Goal: Information Seeking & Learning: Learn about a topic

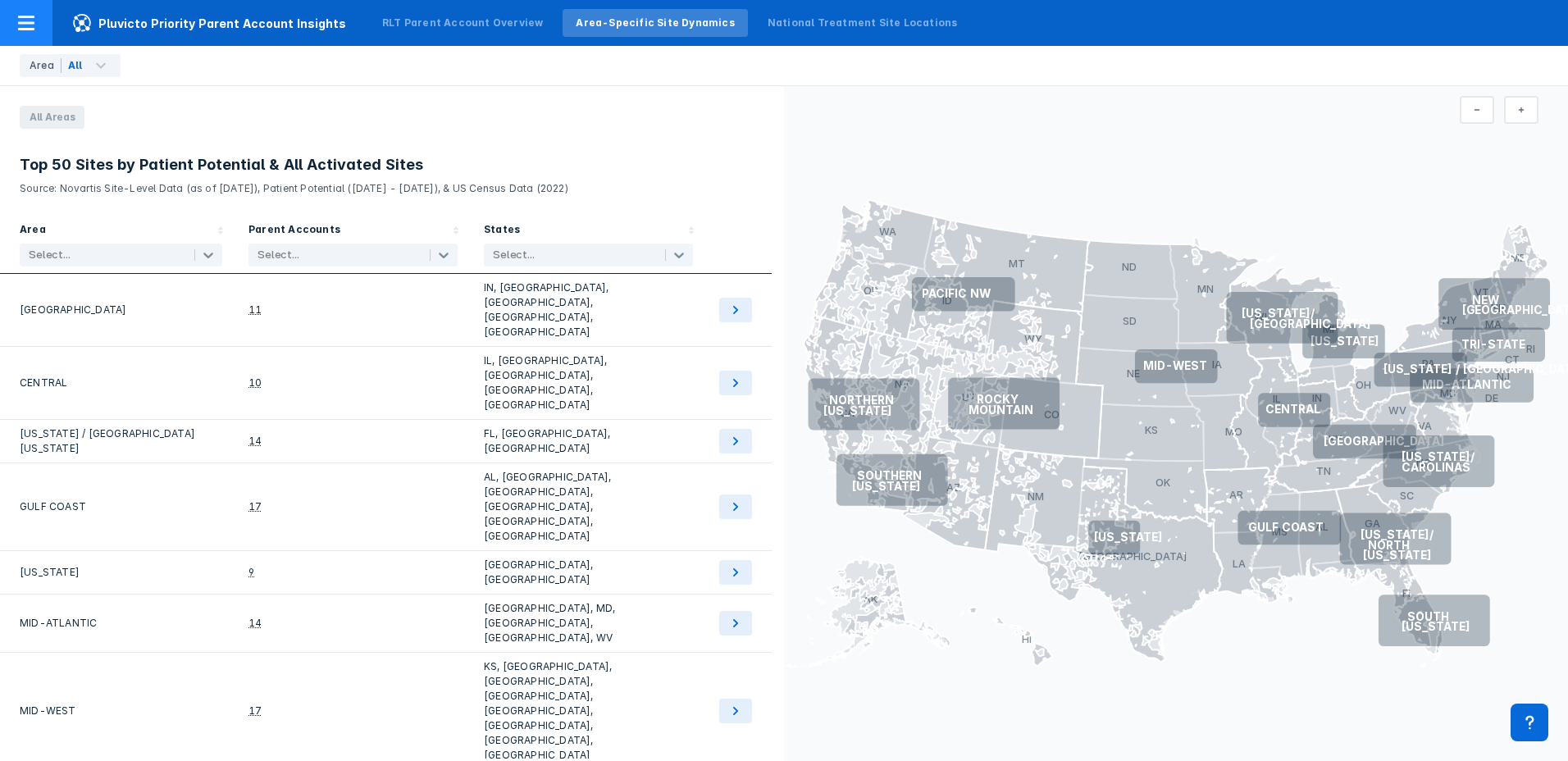
click at [142, 29] on span "Pluvicto Priority Parent Account Insights" at bounding box center [209, 23] width 313 height 20
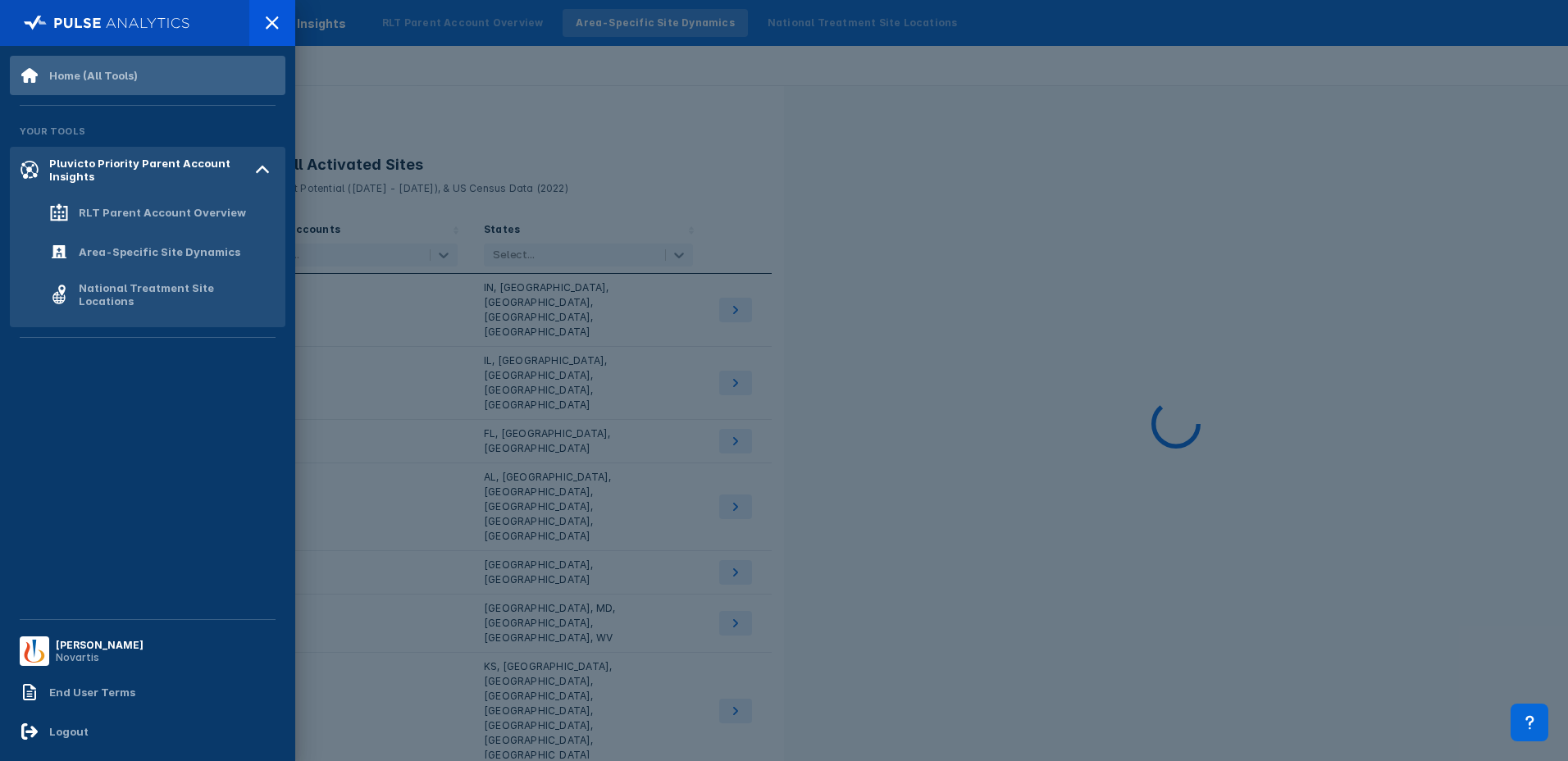
click at [87, 81] on div "Home (All Tools)" at bounding box center [94, 75] width 89 height 13
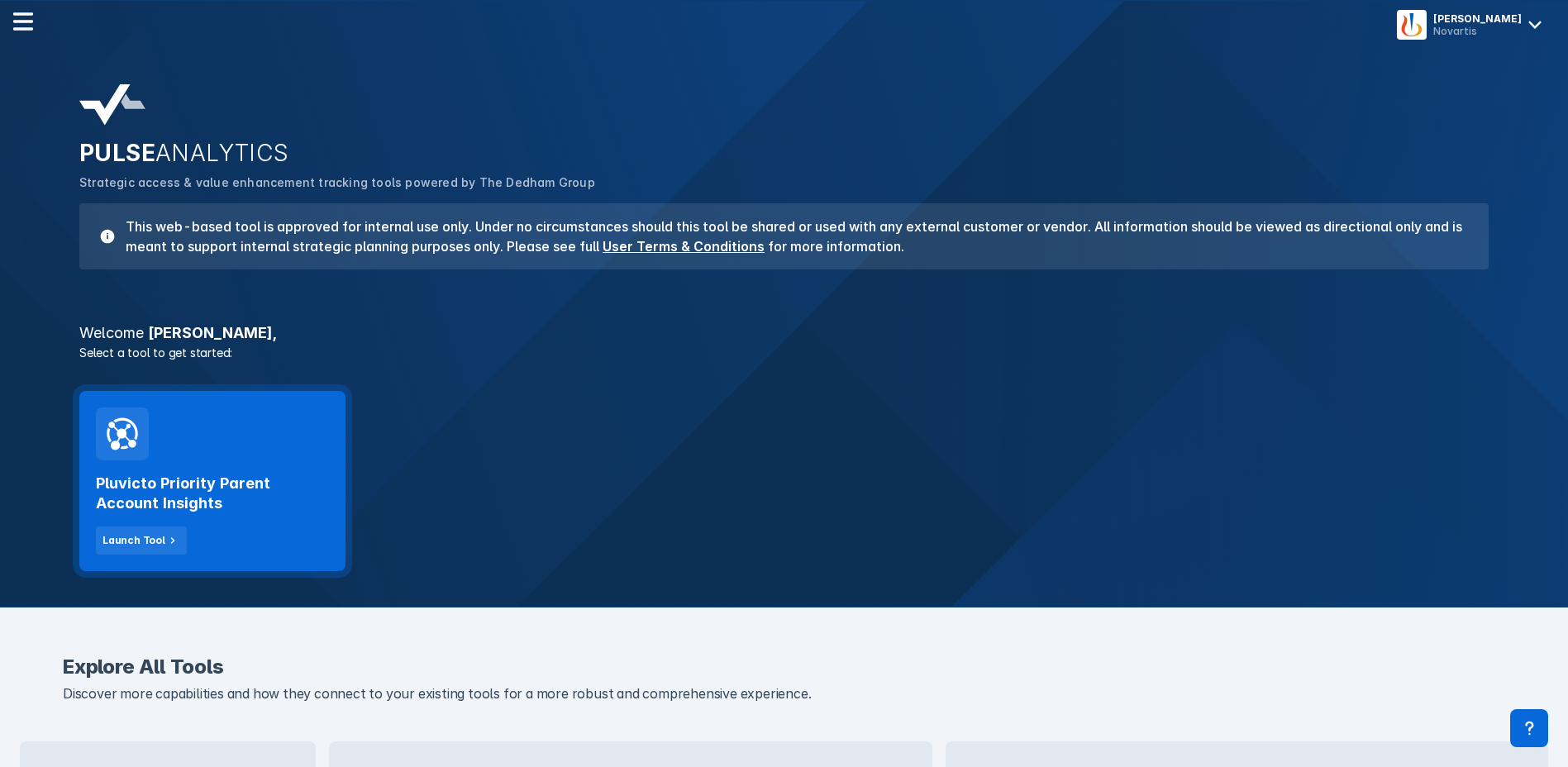
click at [166, 474] on h2 "Pluvicto Priority Parent Account Insights" at bounding box center [212, 493] width 233 height 40
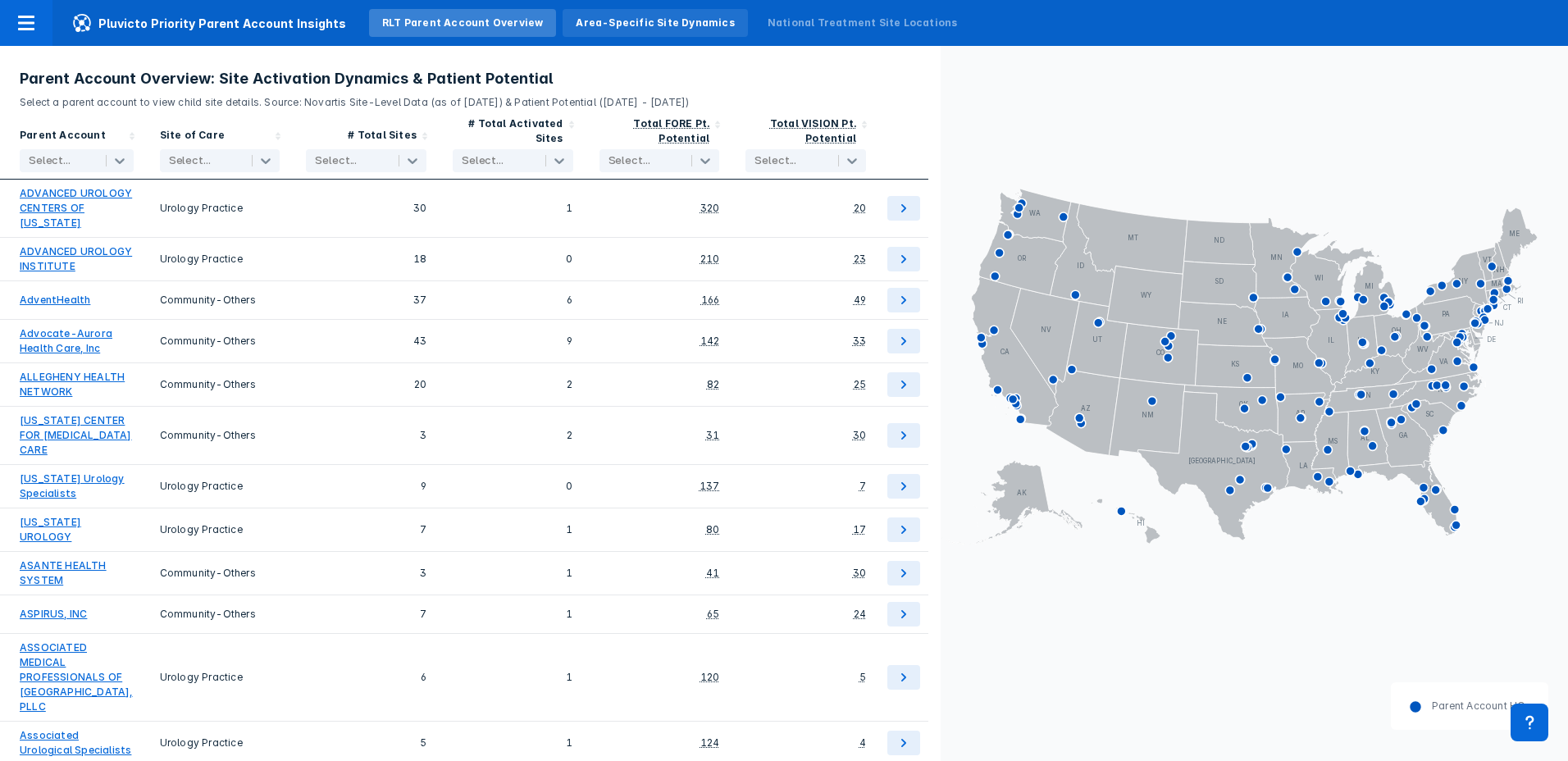
click at [636, 31] on div "Area-Specific Site Dynamics" at bounding box center [654, 23] width 185 height 28
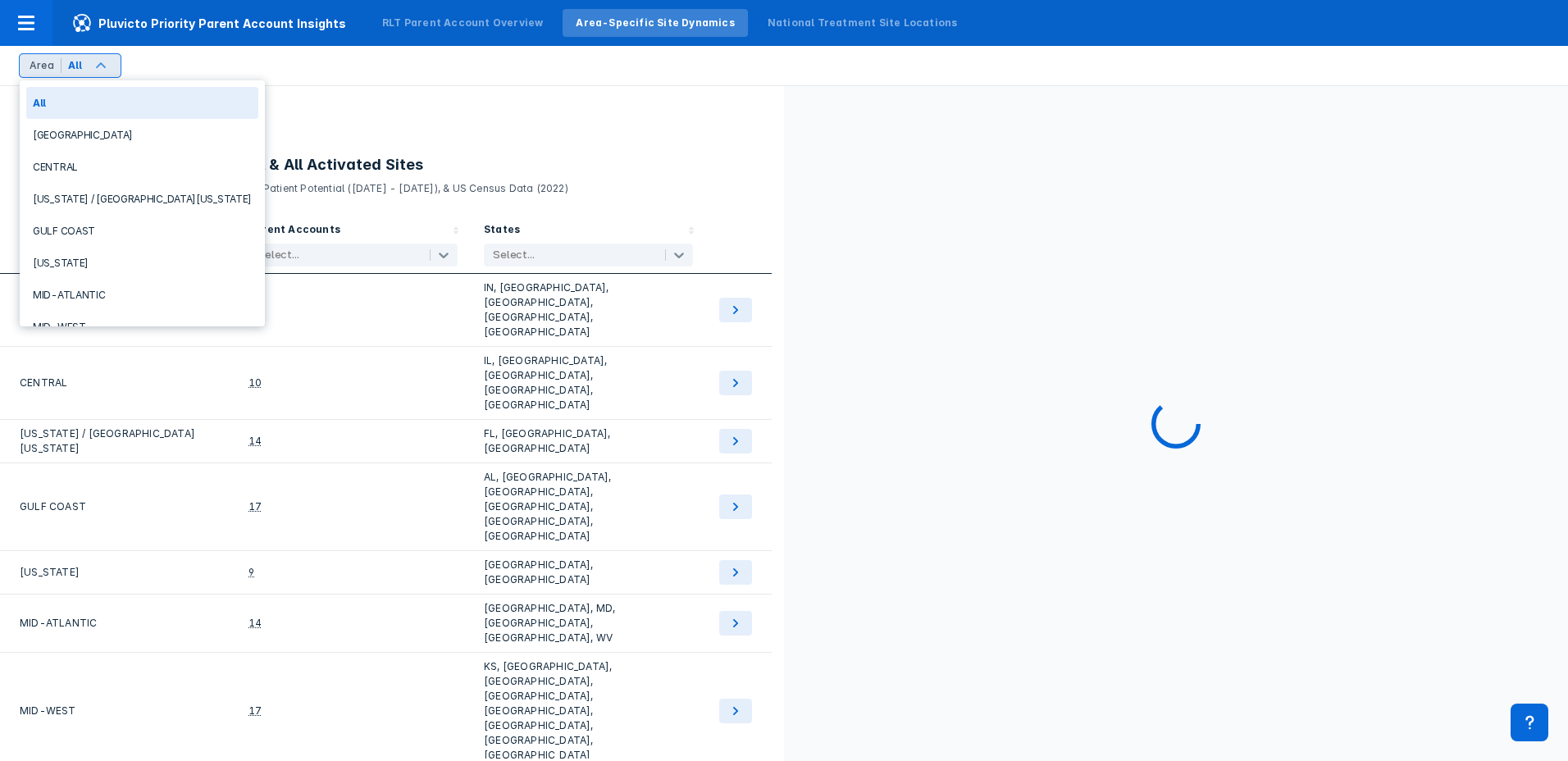
click at [389, 101] on section "All Areas Top 50 Sites by Patient Potential & All Activated Sites Source: Novar…" at bounding box center [392, 423] width 784 height 675
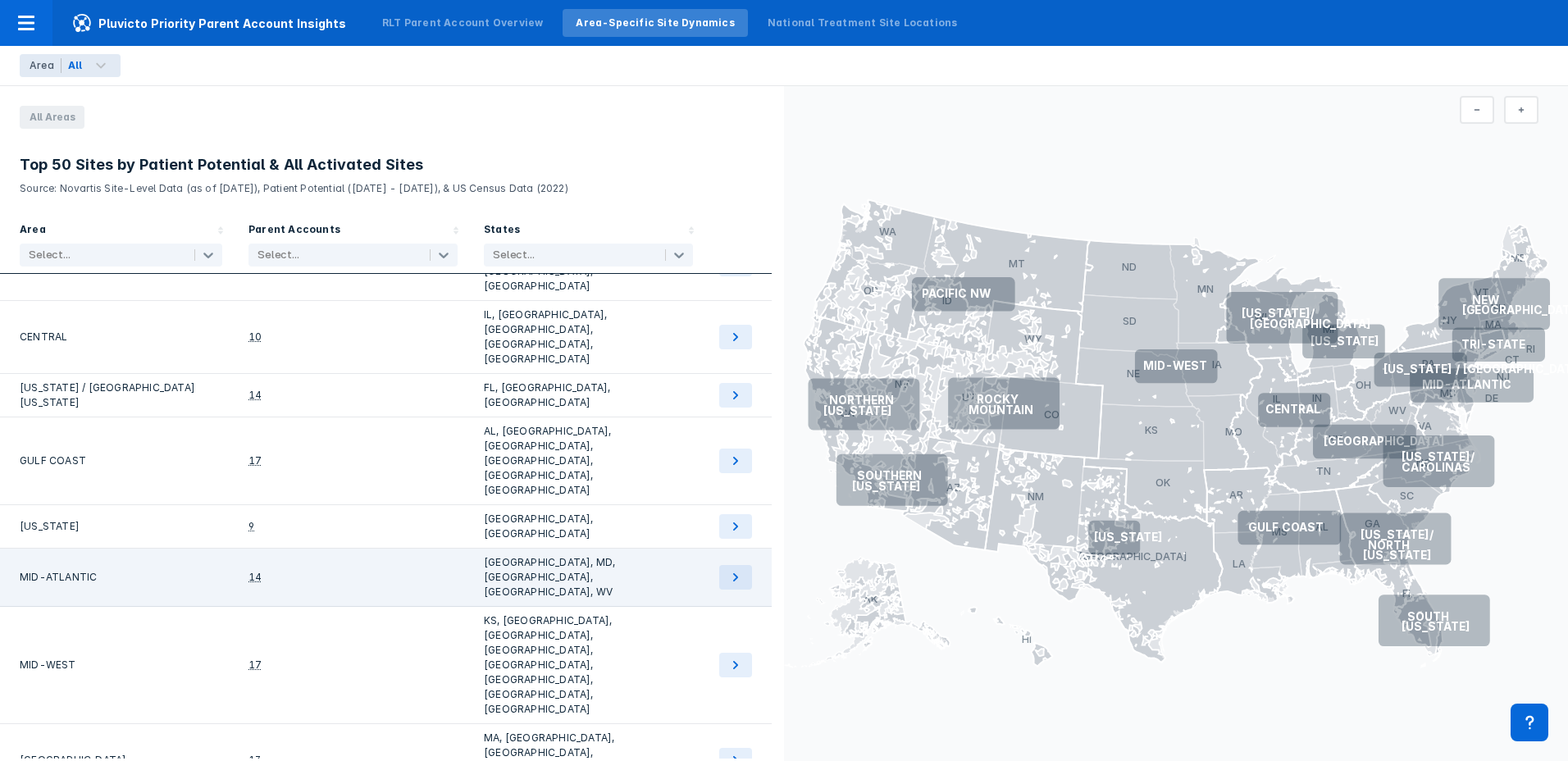
scroll to position [82, 0]
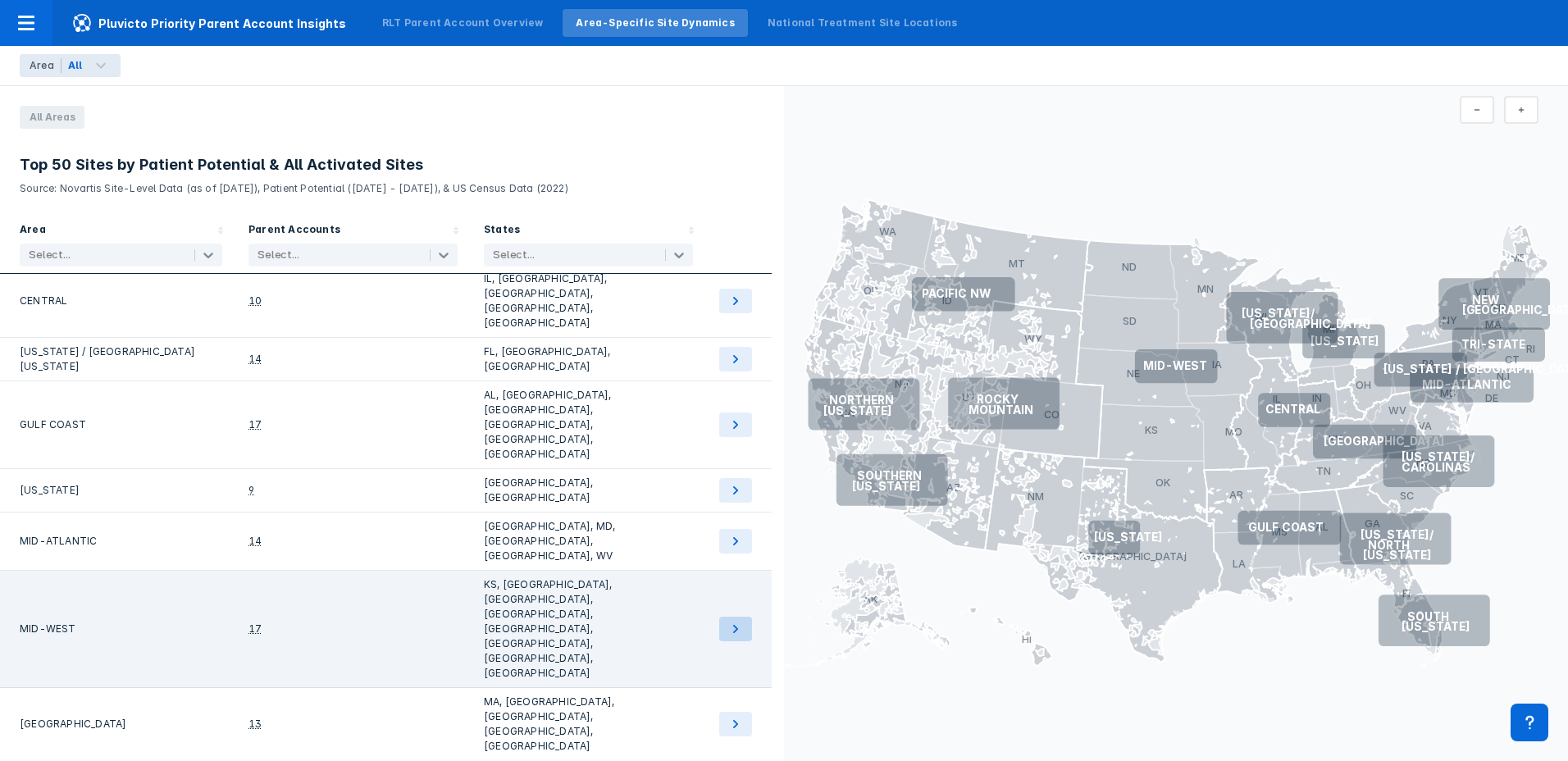
click at [722, 617] on button at bounding box center [736, 629] width 33 height 25
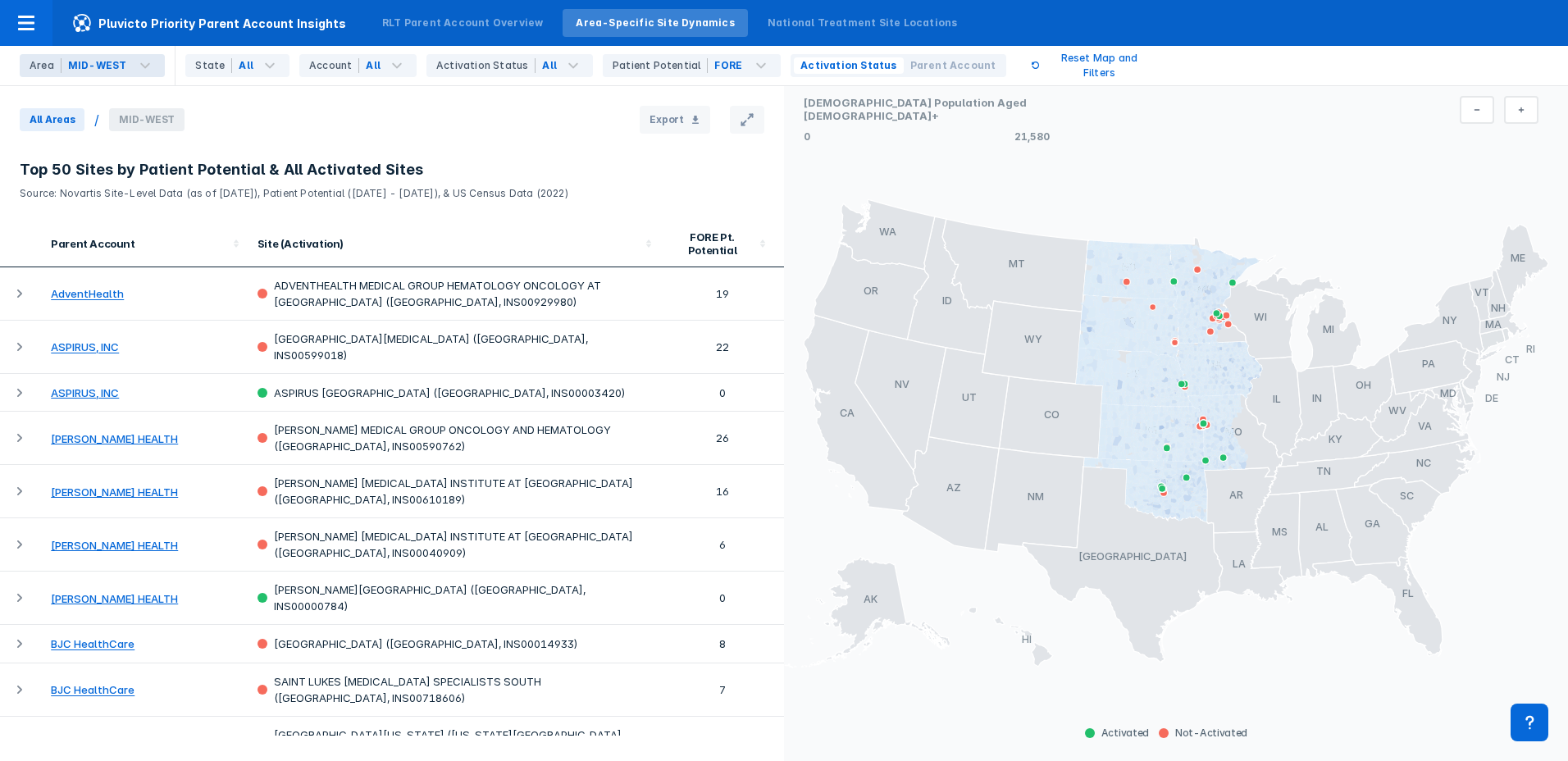
click at [911, 65] on span "Parent Account" at bounding box center [953, 65] width 86 height 15
click at [372, 69] on div "All" at bounding box center [388, 65] width 57 height 23
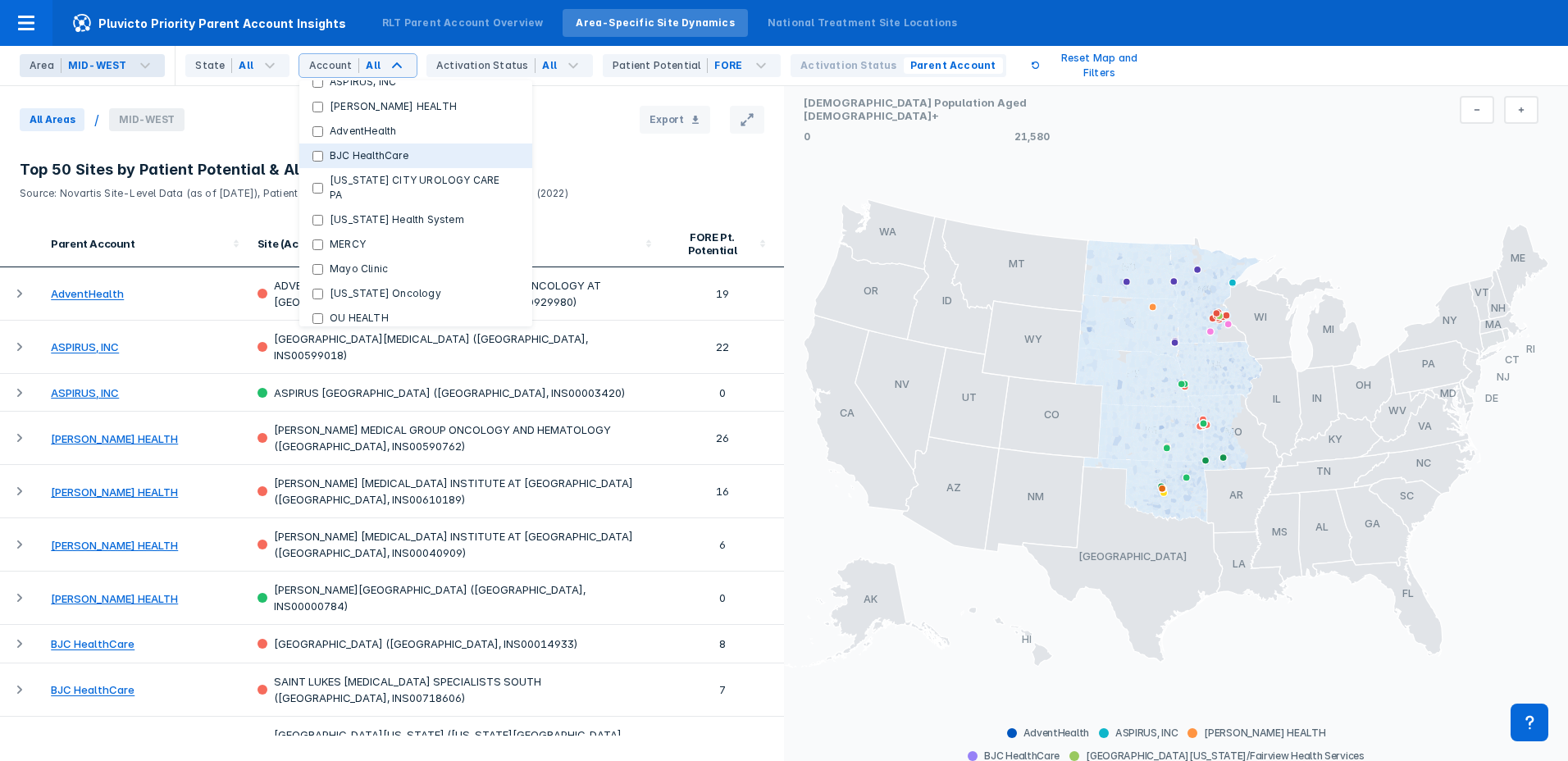
scroll to position [164, 0]
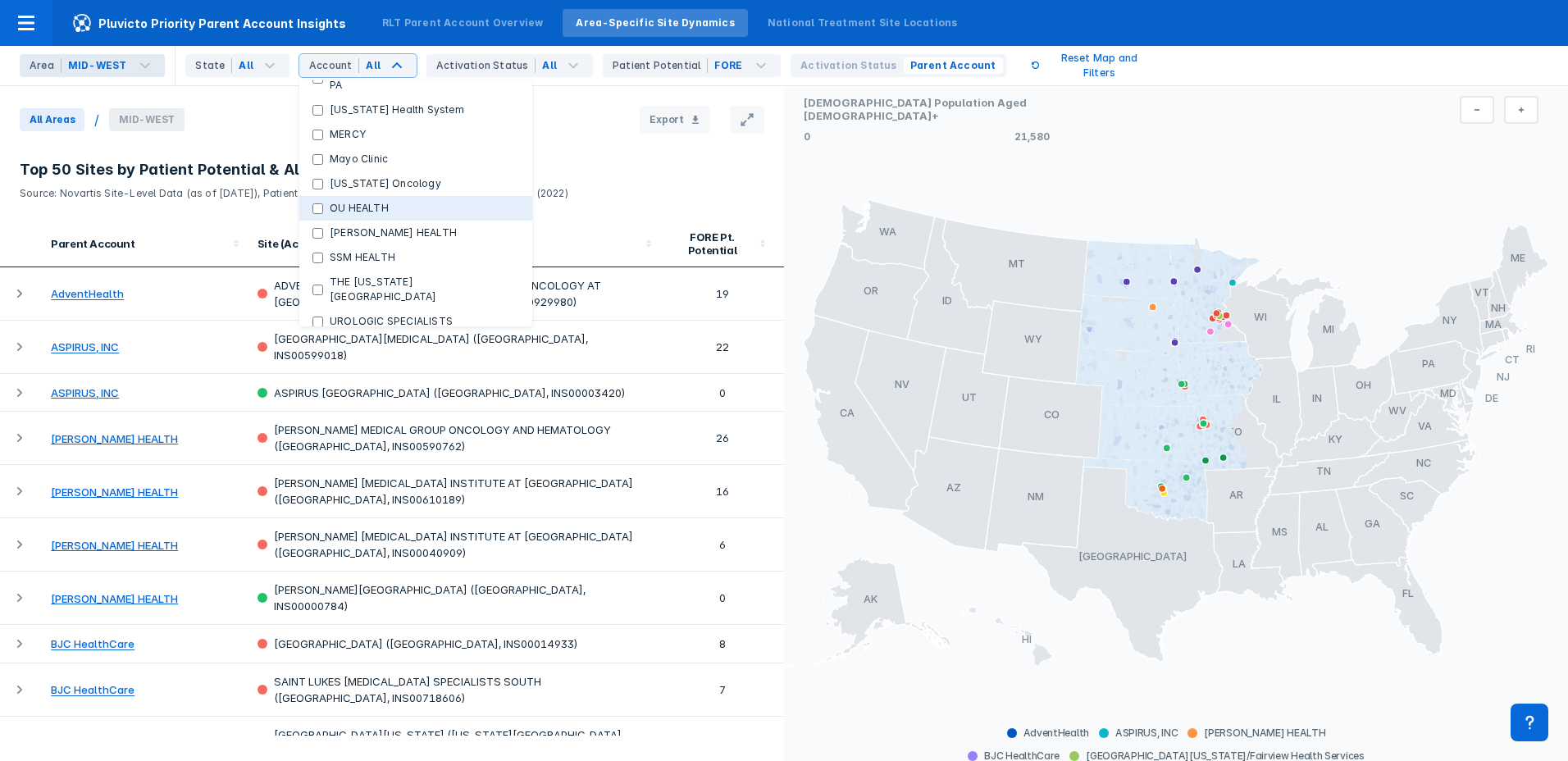
click at [312, 204] on HEALTH "OU HEALTH" at bounding box center [317, 209] width 11 height 11
checkbox HEALTH "true"
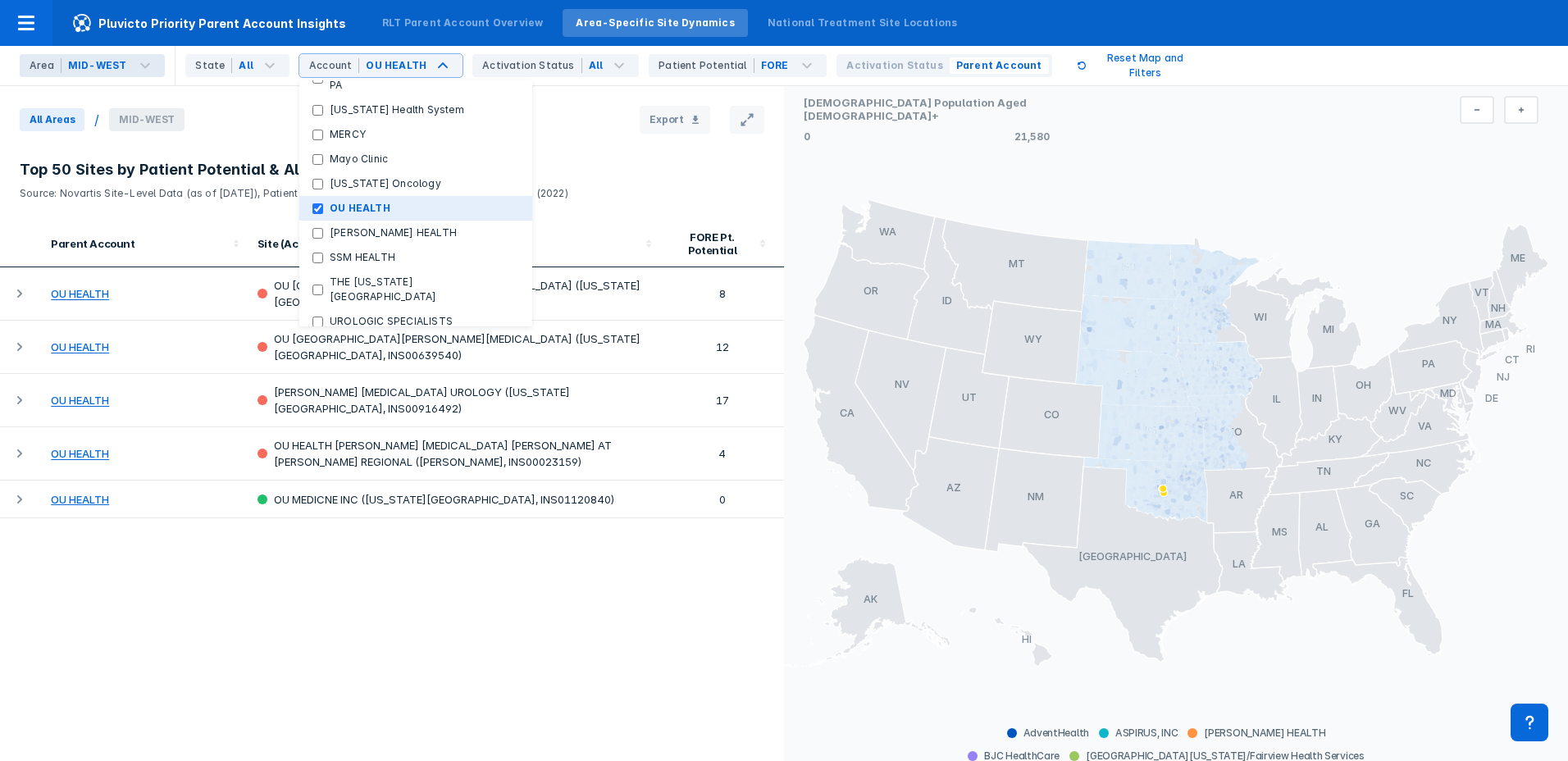
checkbox input "false"
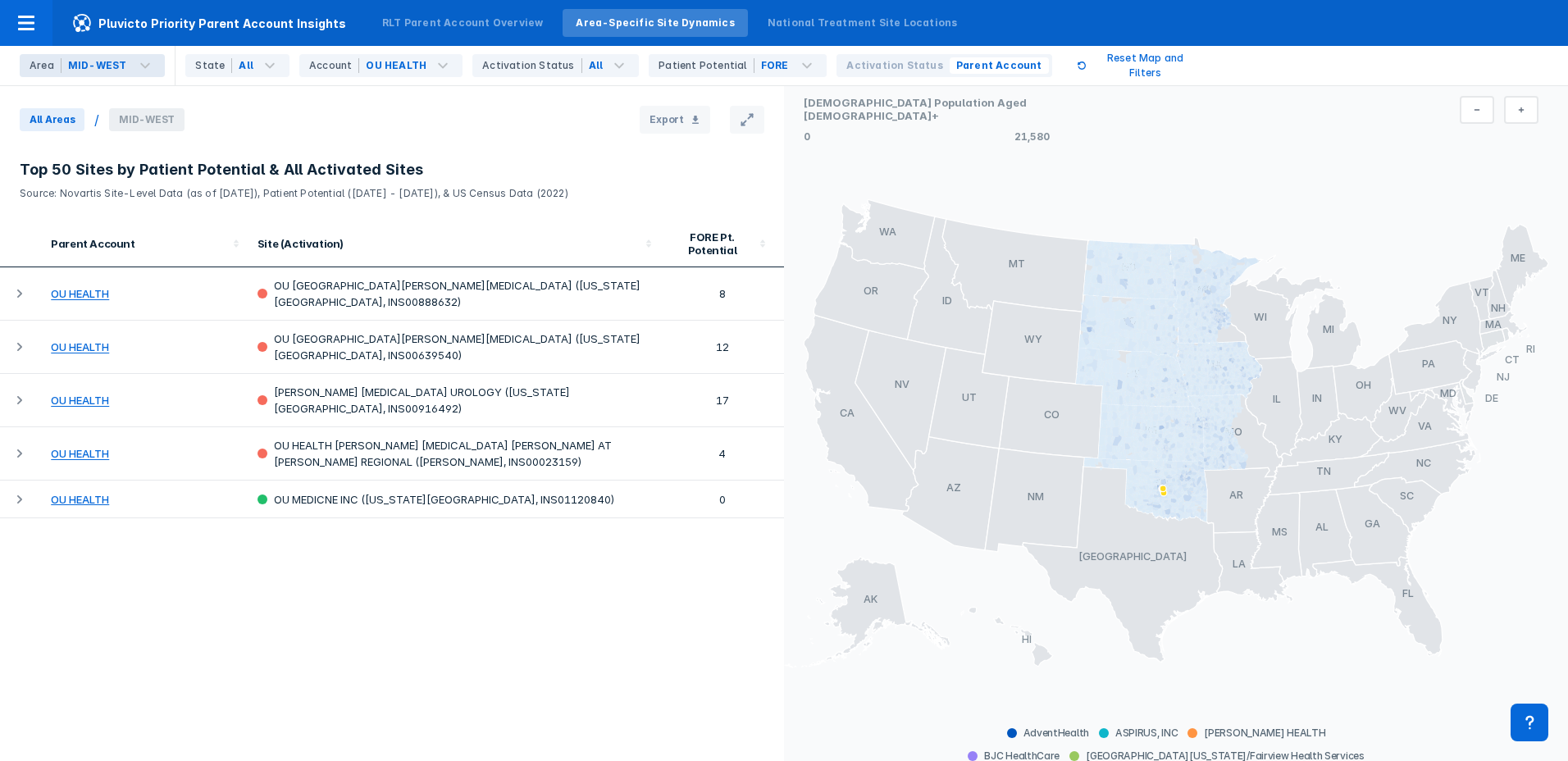
click at [328, 640] on div "Parent Account Site (Activation) FORE Pt. Potential OU HEALTH OU [GEOGRAPHIC_DA…" at bounding box center [392, 477] width 784 height 515
click at [382, 60] on div "OU HEALTH" at bounding box center [395, 65] width 60 height 15
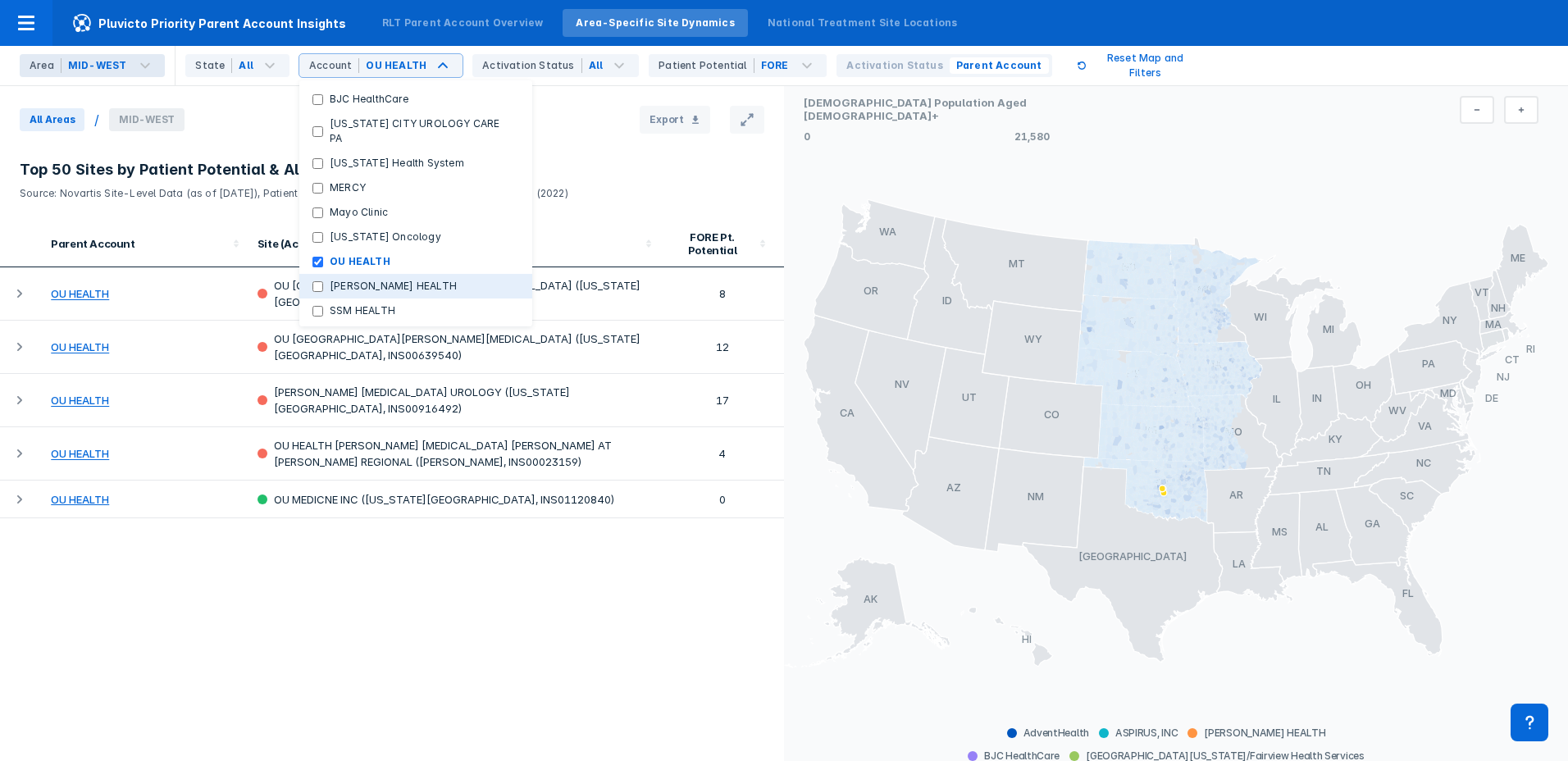
scroll to position [82, 0]
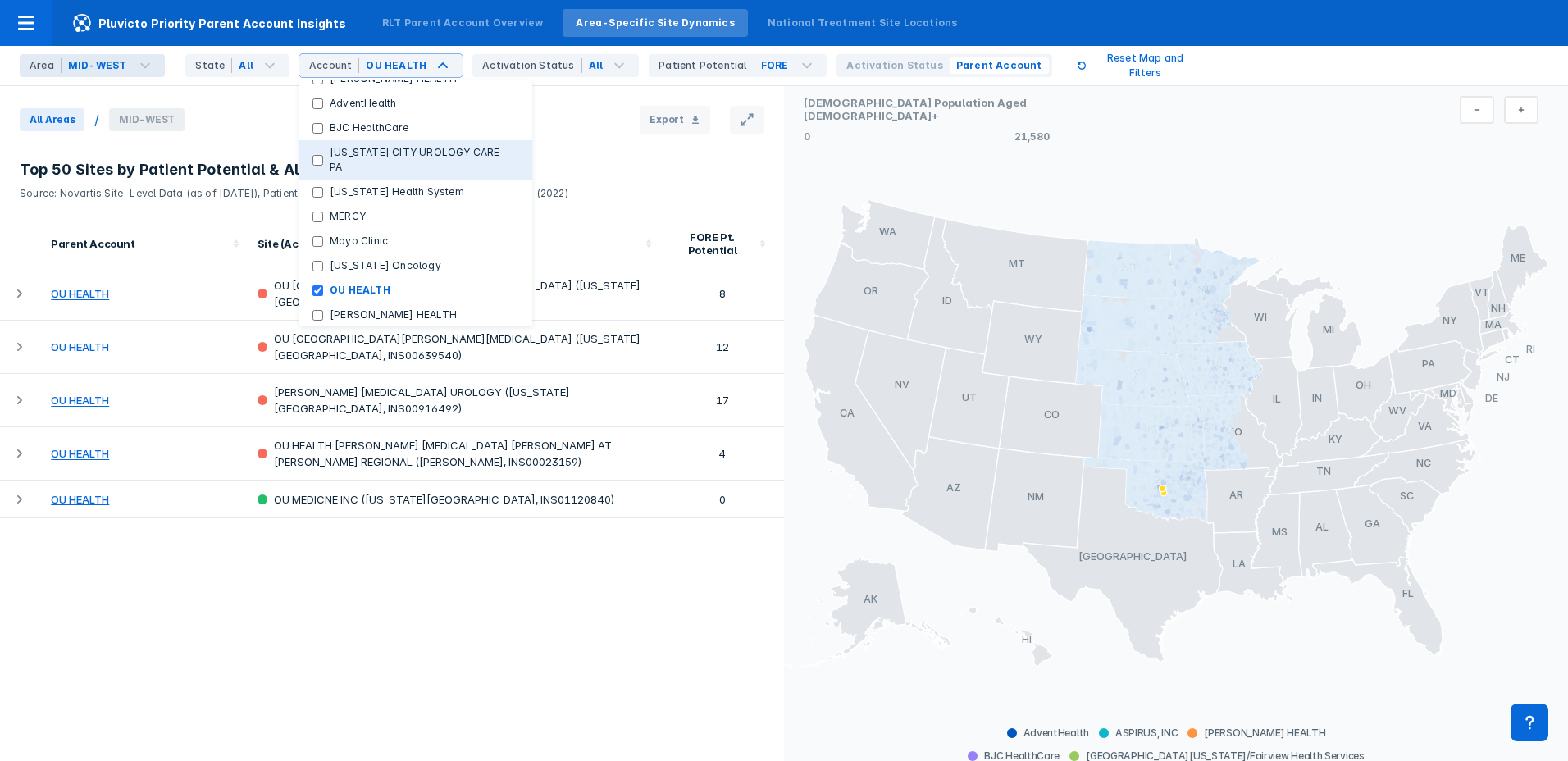
click at [312, 155] on PA "[US_STATE] CITY UROLOGY CARE PA" at bounding box center [317, 160] width 11 height 11
checkbox PA "true"
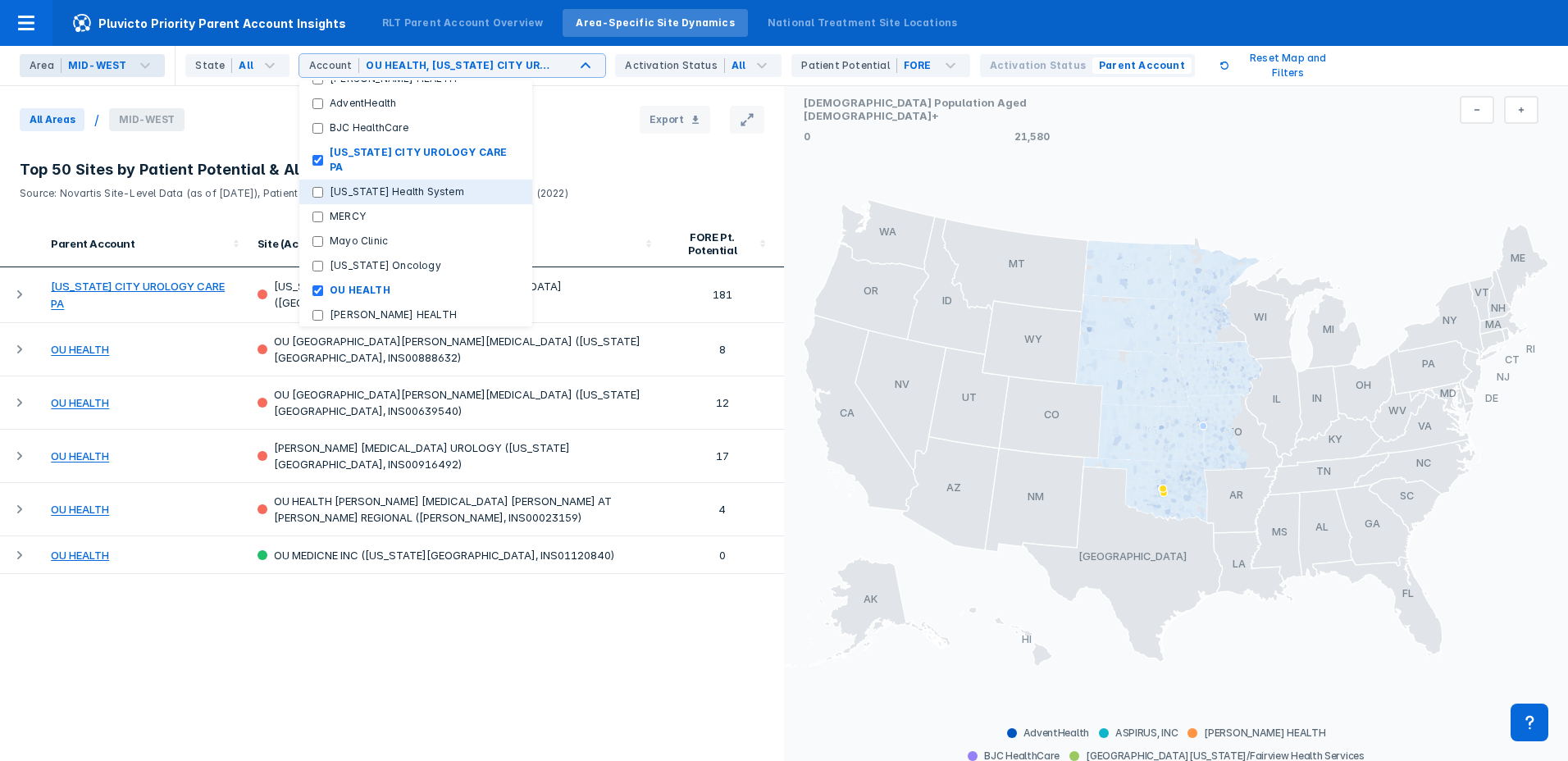
click at [312, 187] on System "[US_STATE] Health System" at bounding box center [317, 192] width 11 height 11
checkbox System "true"
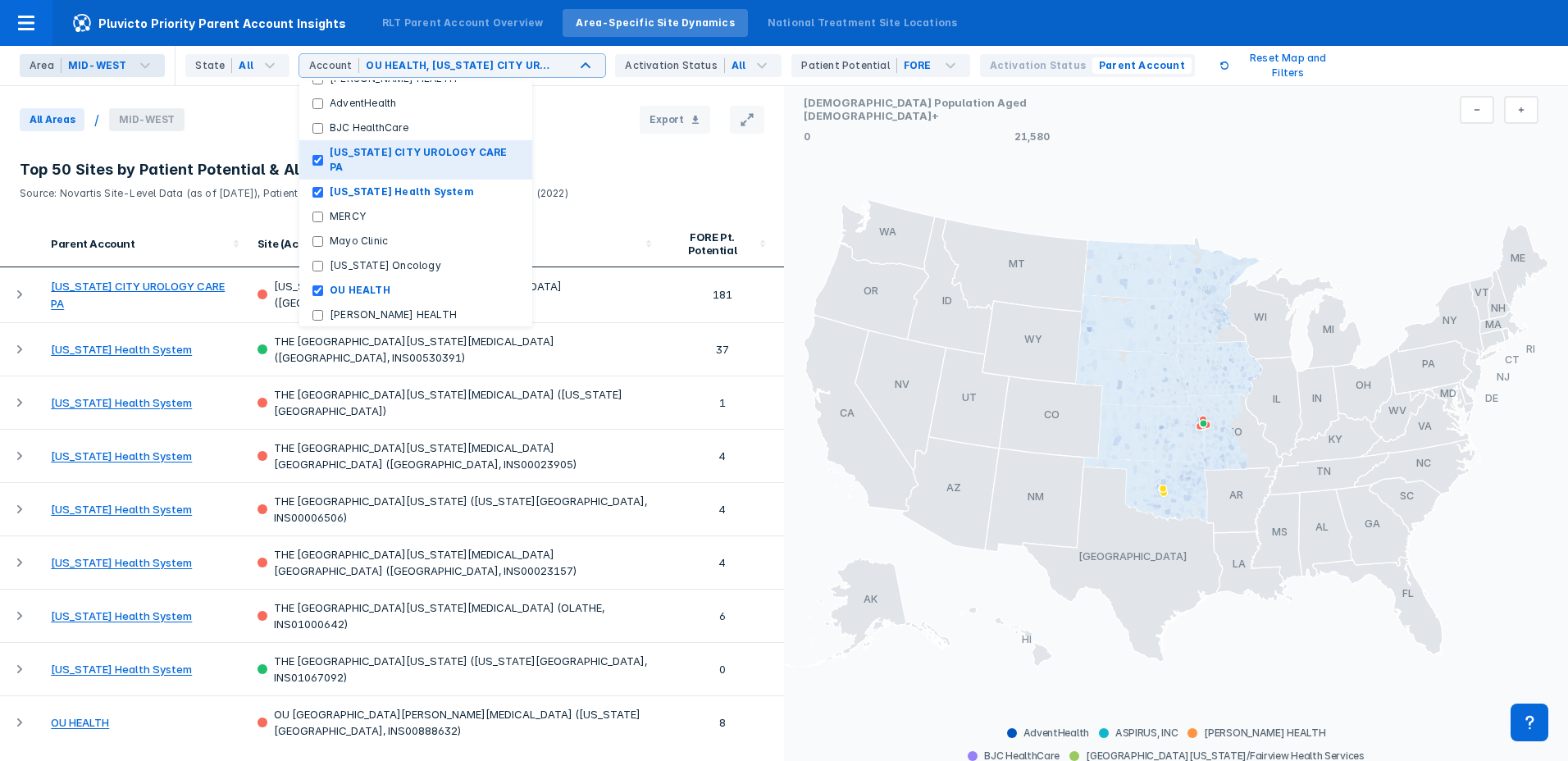
click at [312, 155] on PA "[US_STATE] CITY UROLOGY CARE PA" at bounding box center [317, 160] width 11 height 11
checkbox PA "false"
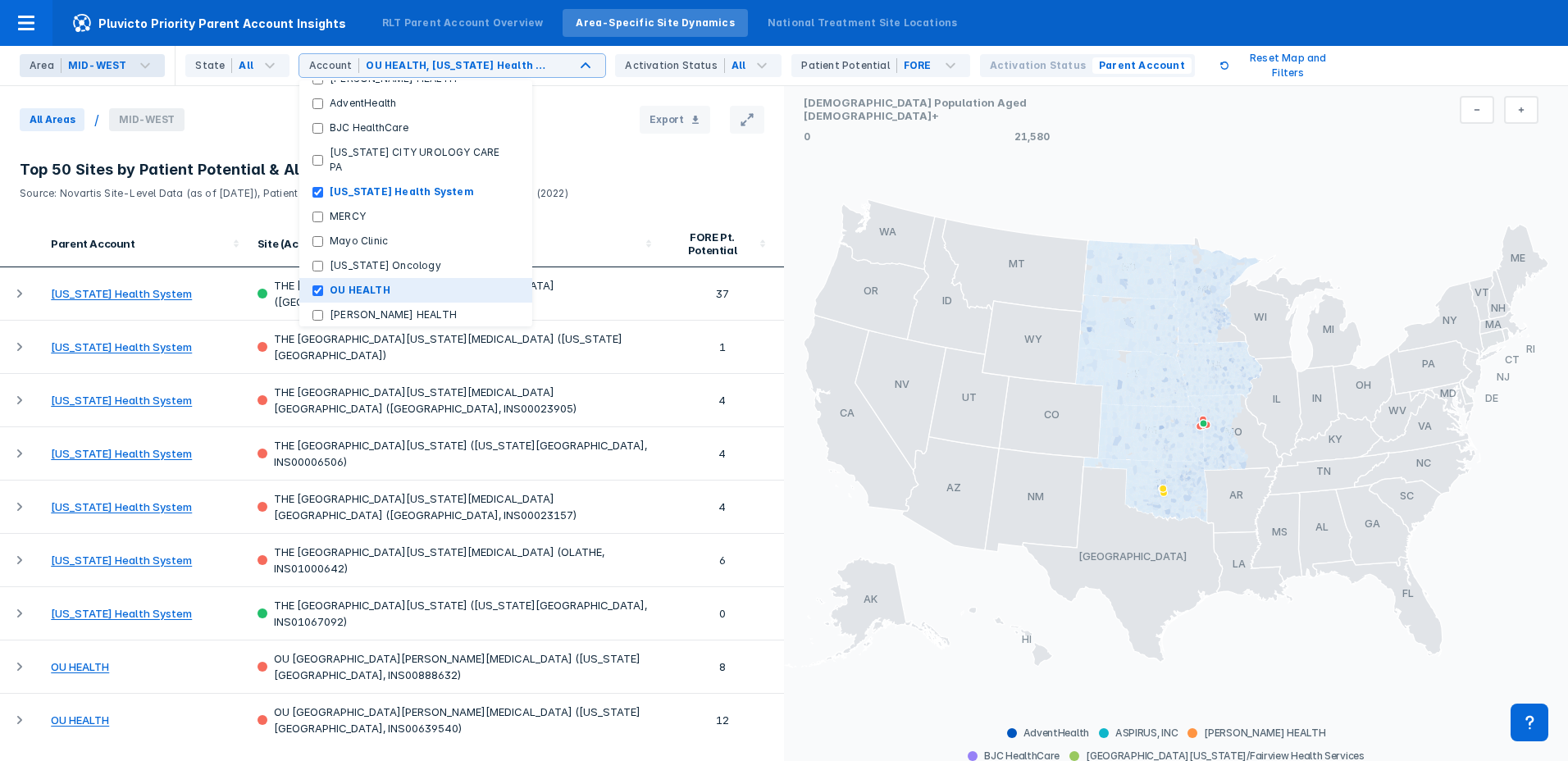
click at [312, 286] on HEALTH "OU HEALTH" at bounding box center [317, 291] width 11 height 11
checkbox HEALTH "false"
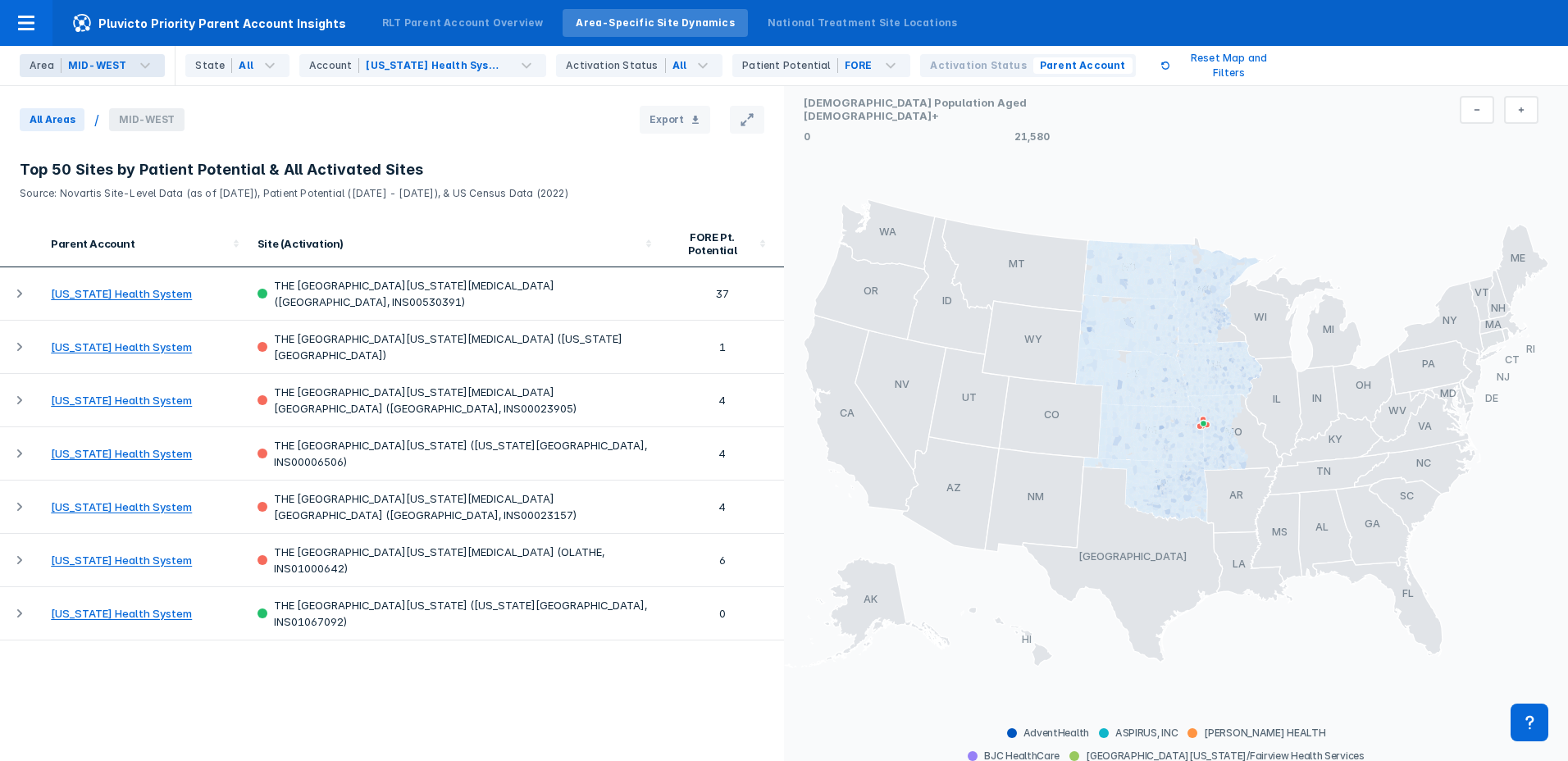
click at [351, 707] on div "Parent Account Site (Activation) FORE Pt. Potential [US_STATE] Health System TH…" at bounding box center [392, 477] width 784 height 515
drag, startPoint x: 359, startPoint y: 194, endPoint x: 516, endPoint y: 189, distance: 157.1
click at [516, 189] on p "Source: Novartis Site-Level Data (as of [DATE]), Patient Potential ([DATE] - [D…" at bounding box center [392, 191] width 744 height 22
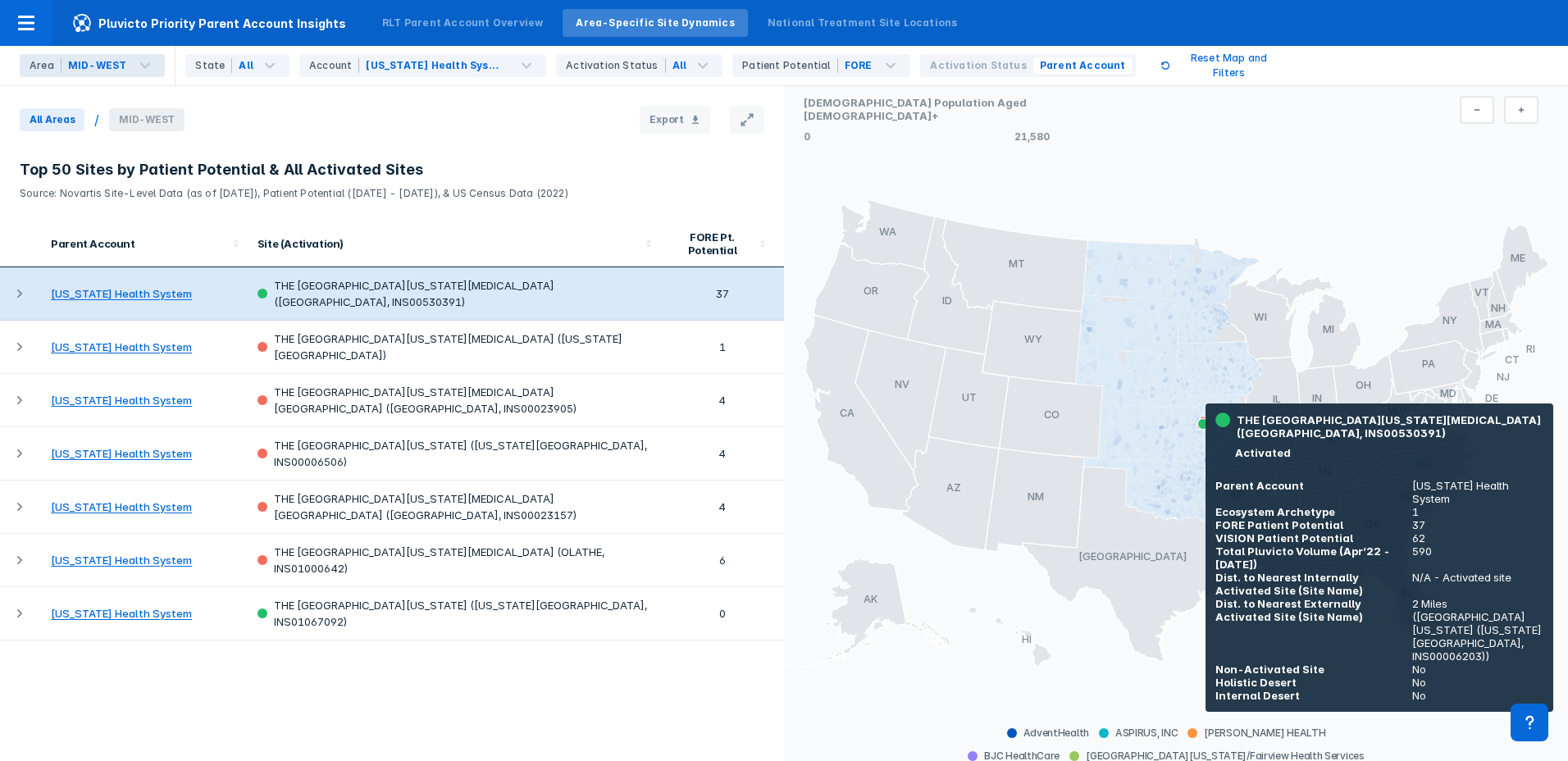
click at [378, 276] on td "THE [GEOGRAPHIC_DATA][US_STATE][MEDICAL_DATA] ([GEOGRAPHIC_DATA], INS00530391)" at bounding box center [454, 294] width 412 height 53
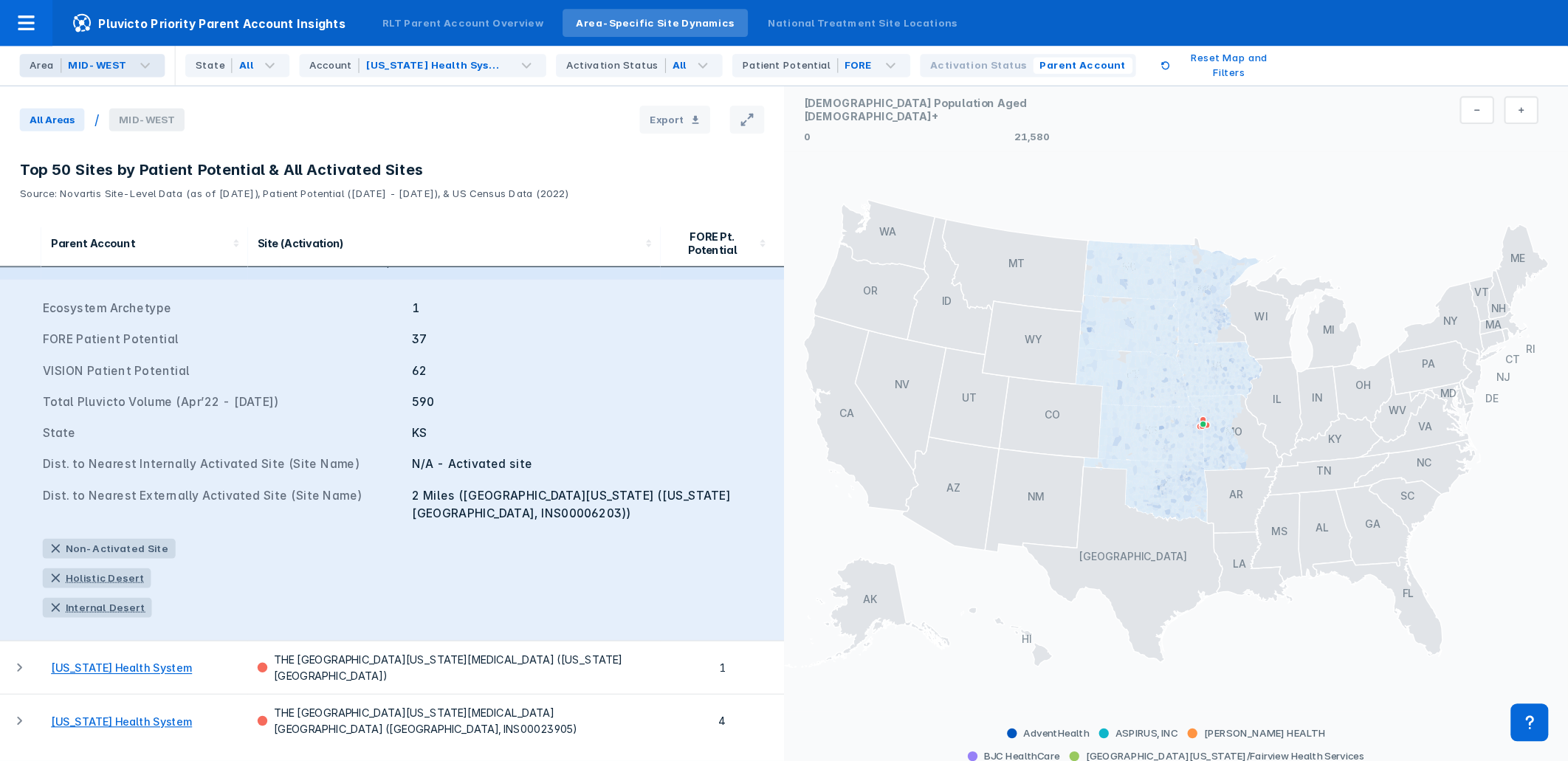
scroll to position [0, 0]
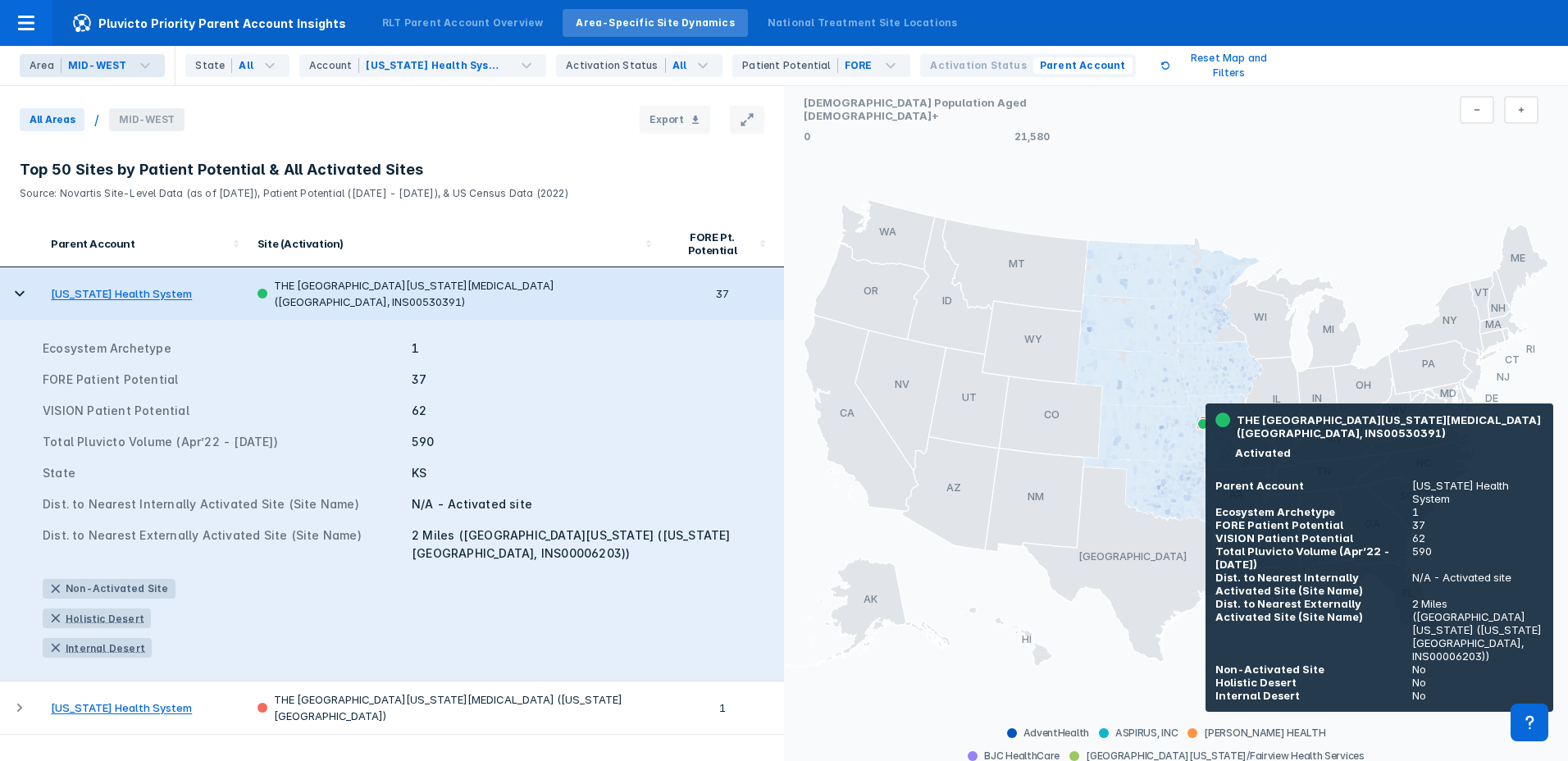
click at [17, 286] on icon at bounding box center [20, 294] width 20 height 20
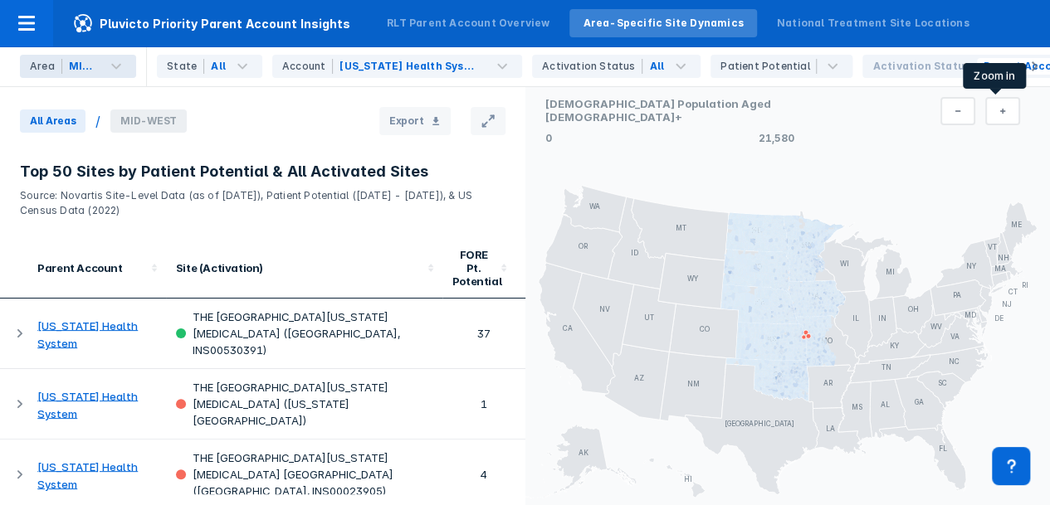
click at [985, 111] on button at bounding box center [1002, 111] width 35 height 28
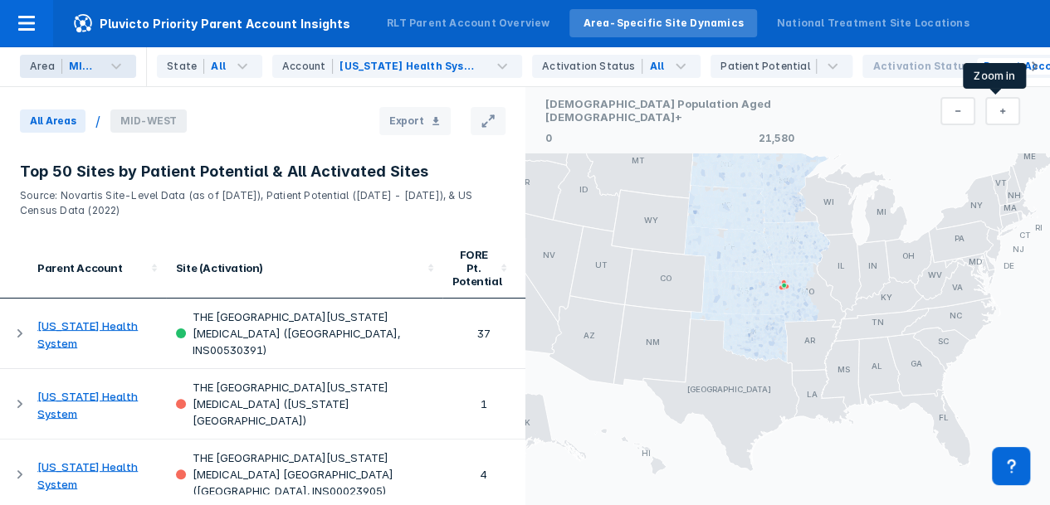
click at [987, 110] on button at bounding box center [1002, 111] width 35 height 28
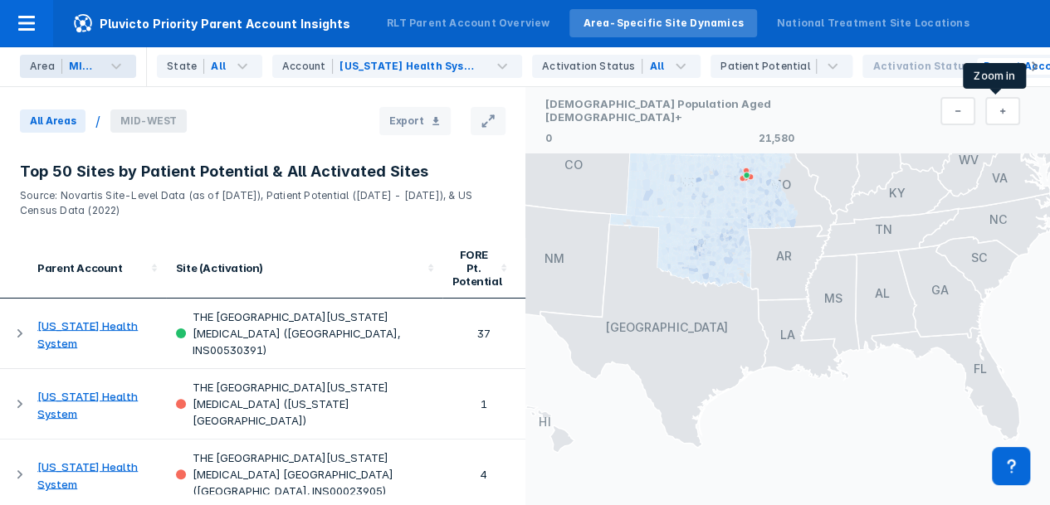
click at [987, 110] on button at bounding box center [1002, 111] width 35 height 28
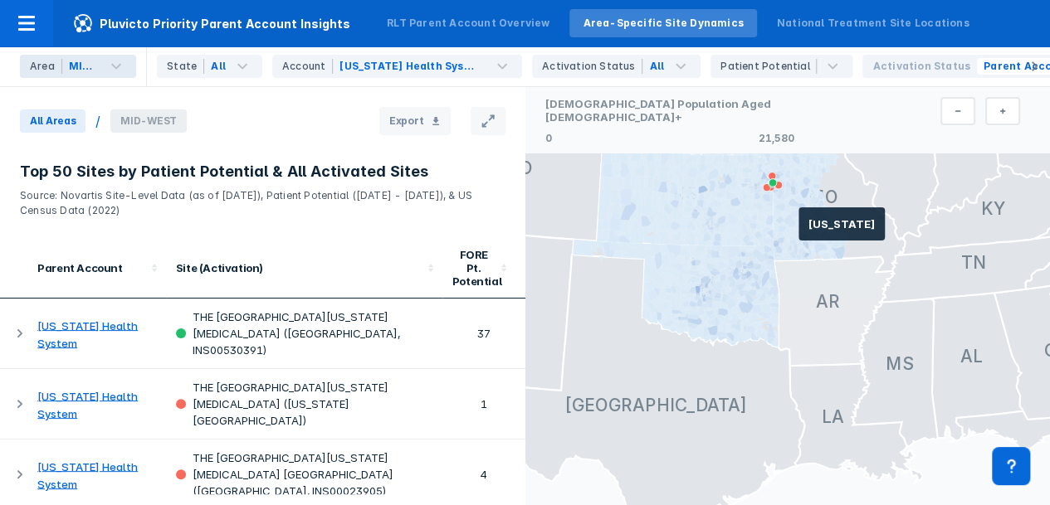
drag, startPoint x: 798, startPoint y: 231, endPoint x: 811, endPoint y: 298, distance: 68.5
click at [815, 334] on icon at bounding box center [833, 311] width 120 height 110
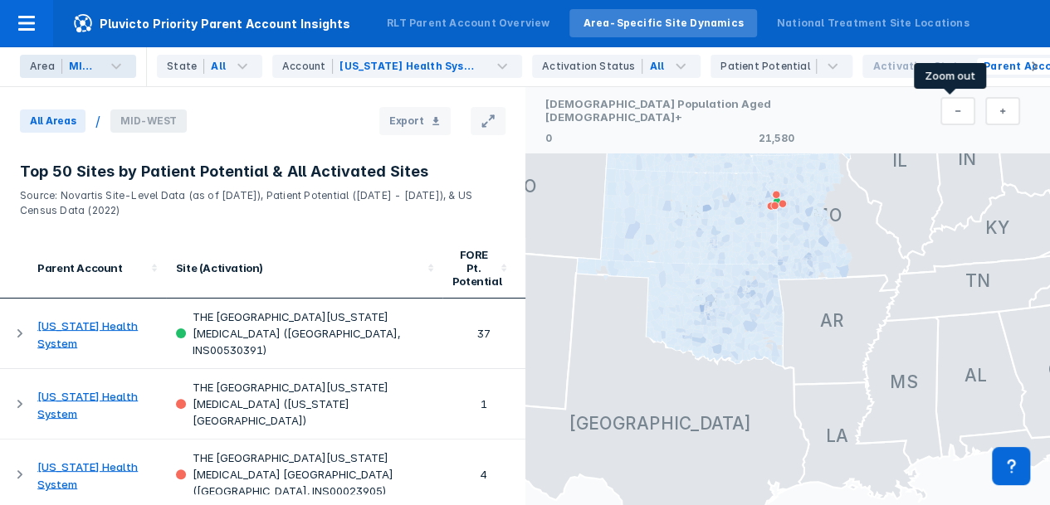
click at [941, 101] on button at bounding box center [957, 111] width 35 height 28
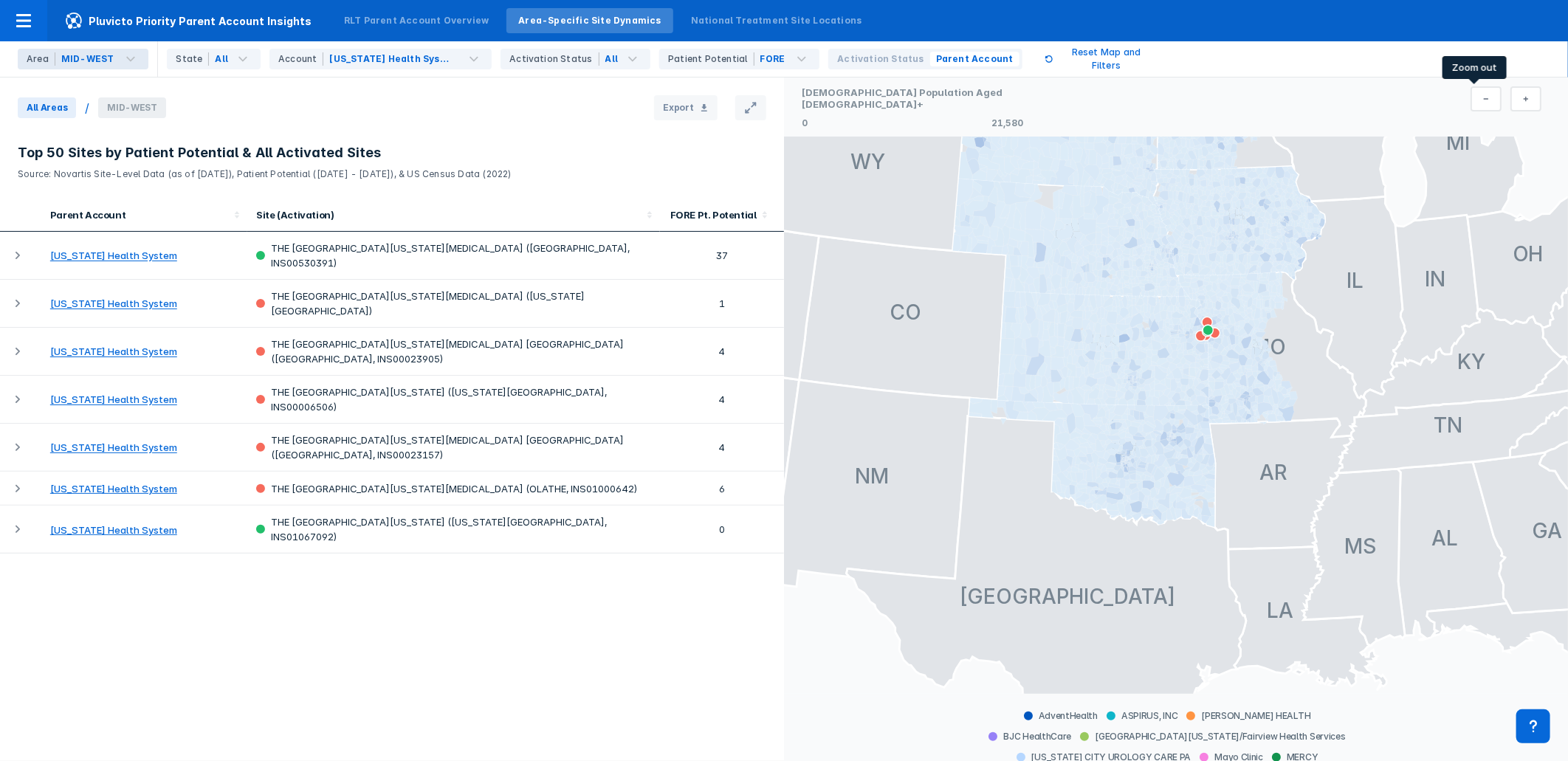
click at [1410, 100] on button at bounding box center [1486, 99] width 31 height 25
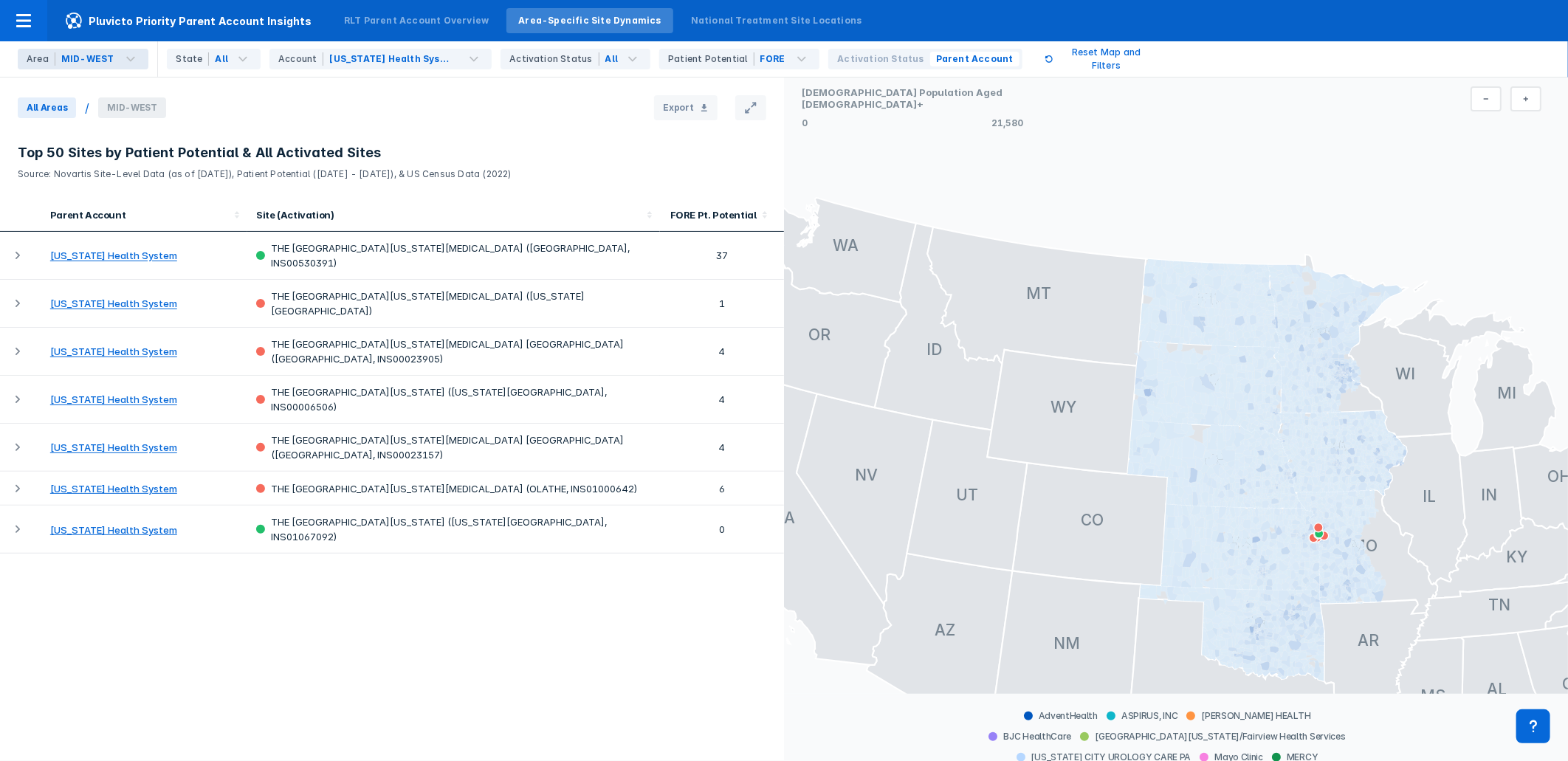
drag, startPoint x: 1228, startPoint y: 418, endPoint x: 1268, endPoint y: 474, distance: 68.8
click at [1268, 474] on g at bounding box center [1216, 463] width 176 height 90
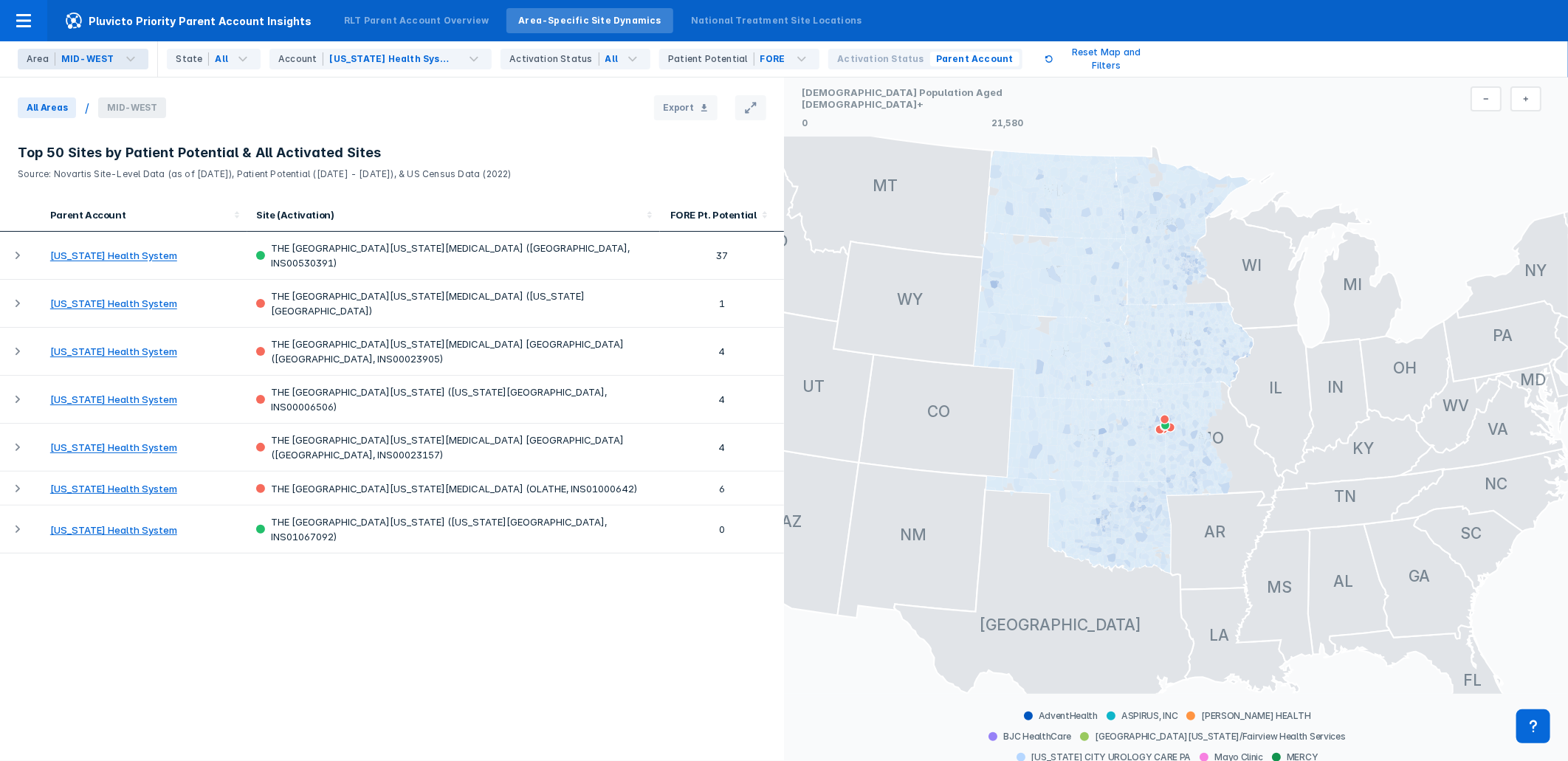
drag, startPoint x: 1254, startPoint y: 464, endPoint x: 1155, endPoint y: 394, distance: 121.2
click at [1155, 394] on g at bounding box center [1113, 361] width 279 height 423
click at [465, 55] on icon at bounding box center [474, 59] width 18 height 18
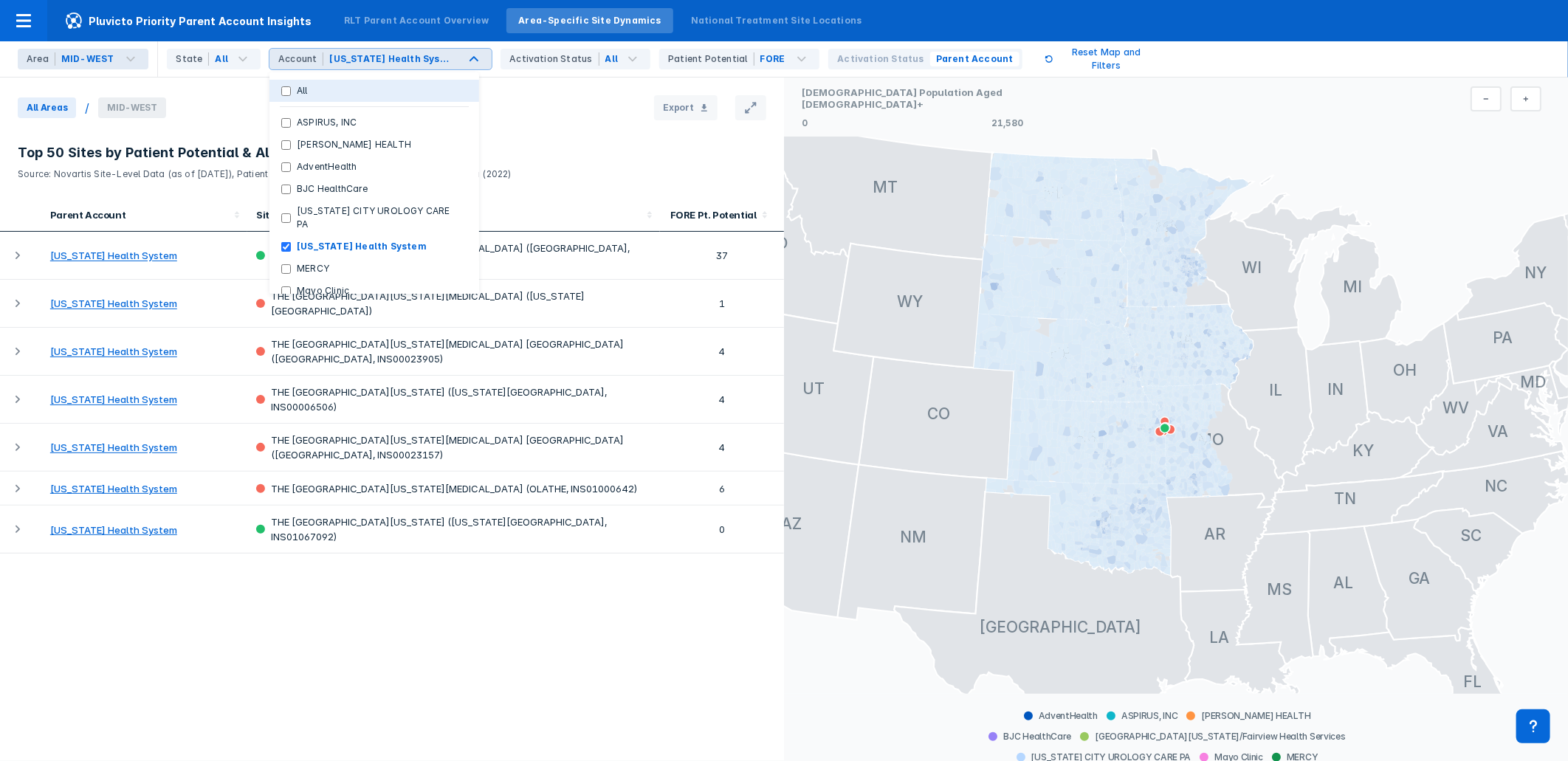
click at [281, 93] on input "All" at bounding box center [286, 91] width 10 height 10
checkbox input "true"
checkbox System "false"
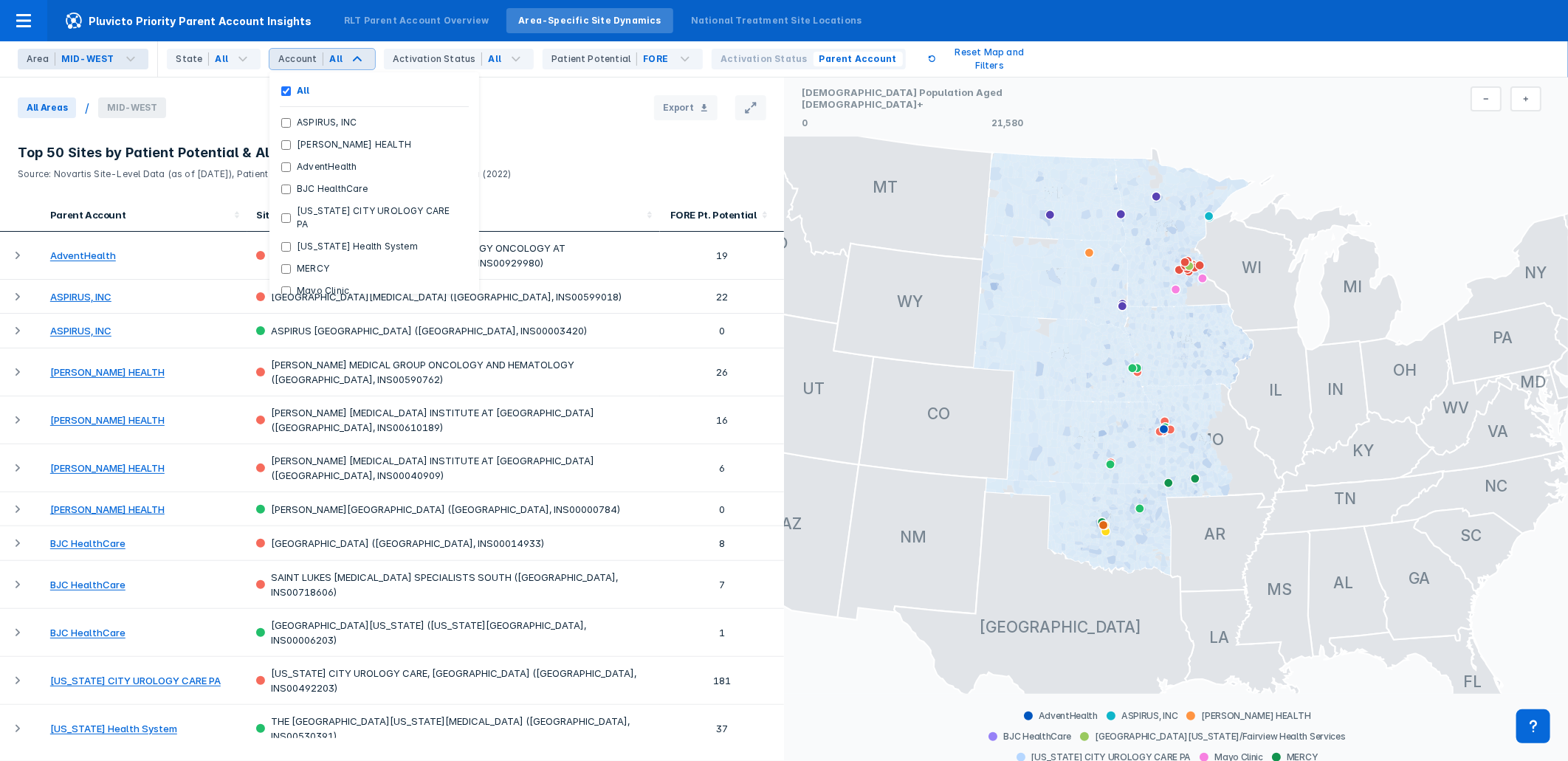
click at [529, 122] on section "All Areas / MID-WEST Export Top 50 Sites by Patient Potential & All Activated S…" at bounding box center [392, 419] width 784 height 684
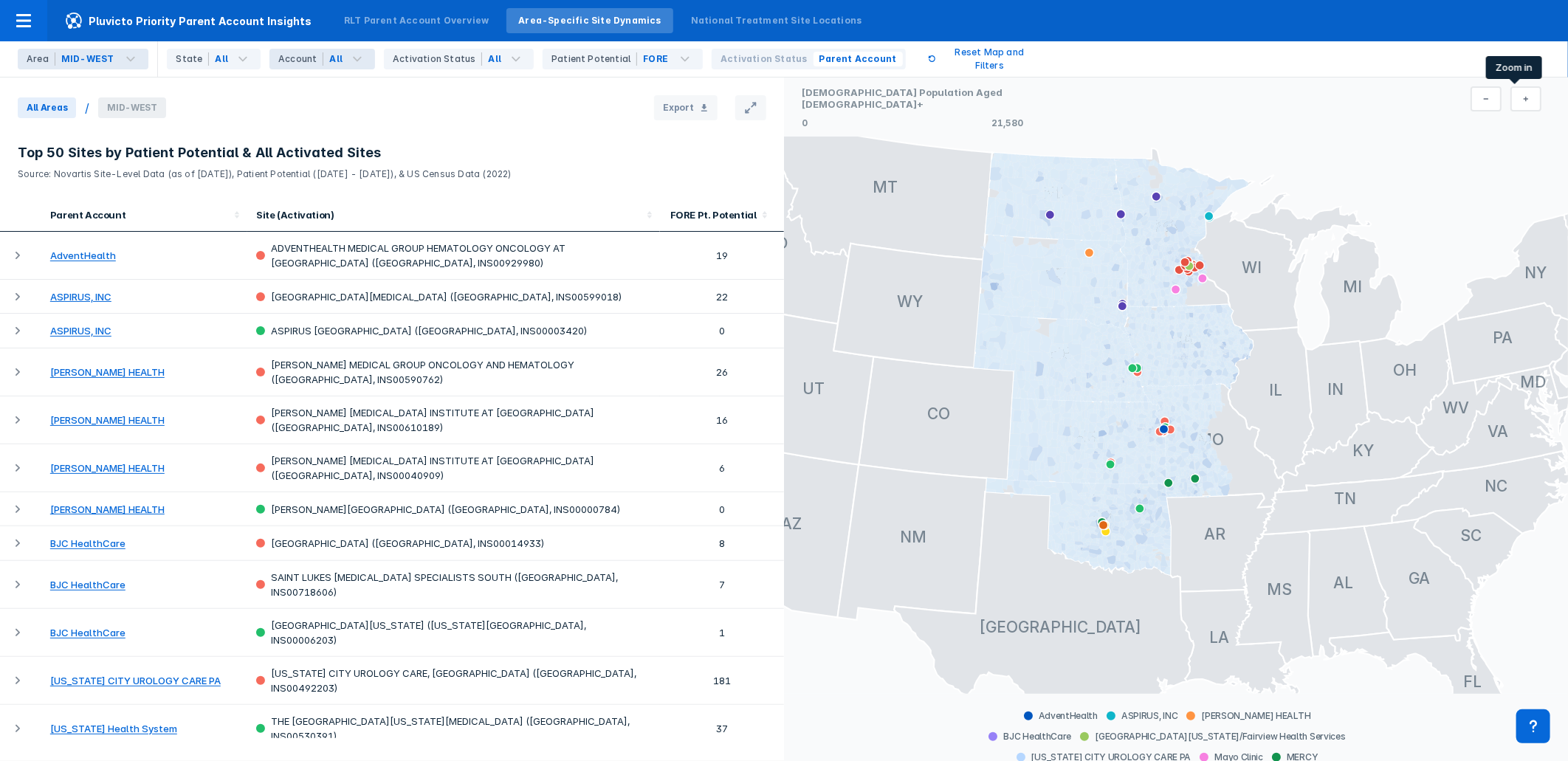
click at [1410, 101] on button at bounding box center [1525, 99] width 31 height 25
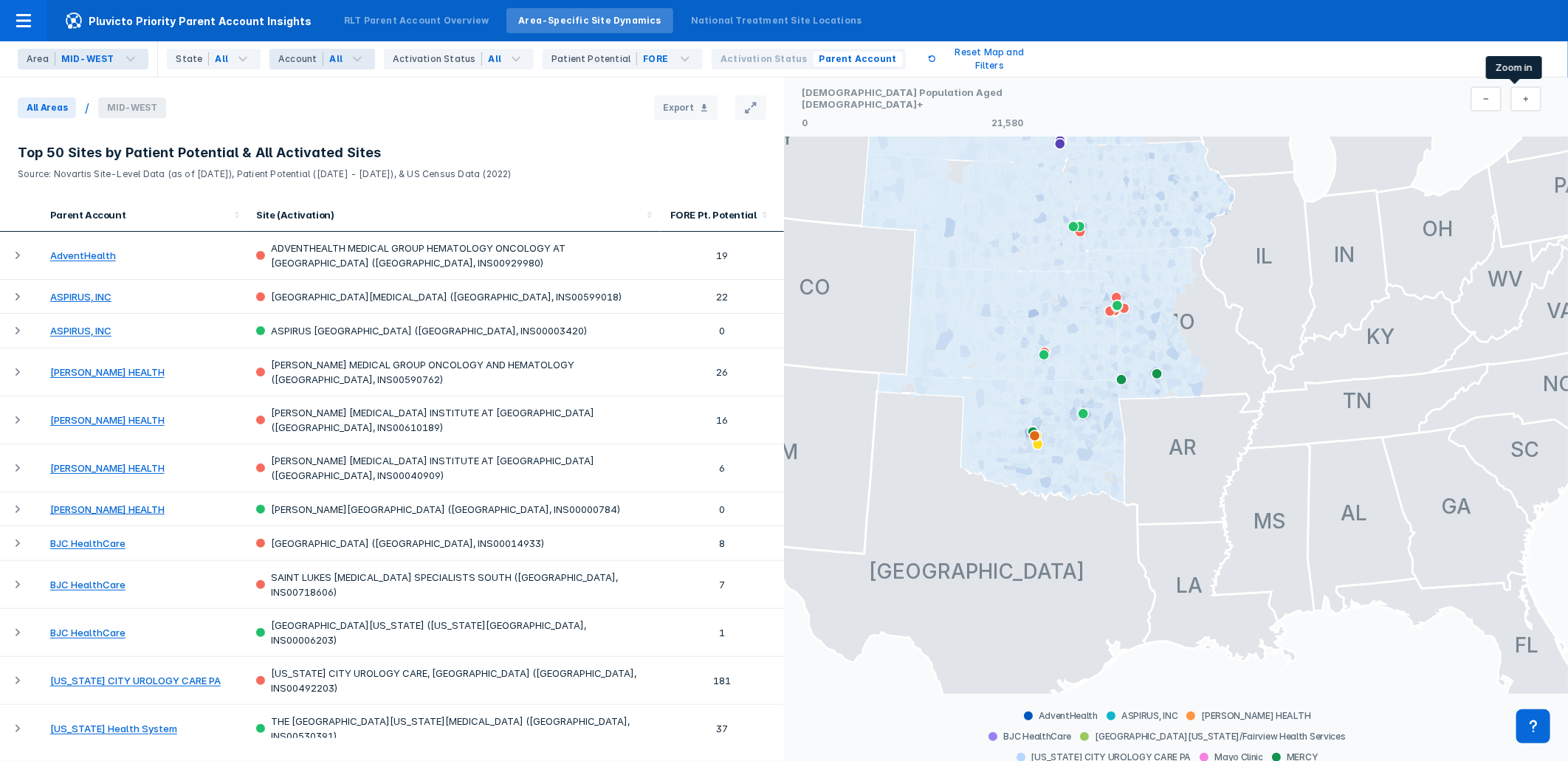
click at [1410, 101] on button at bounding box center [1525, 99] width 31 height 25
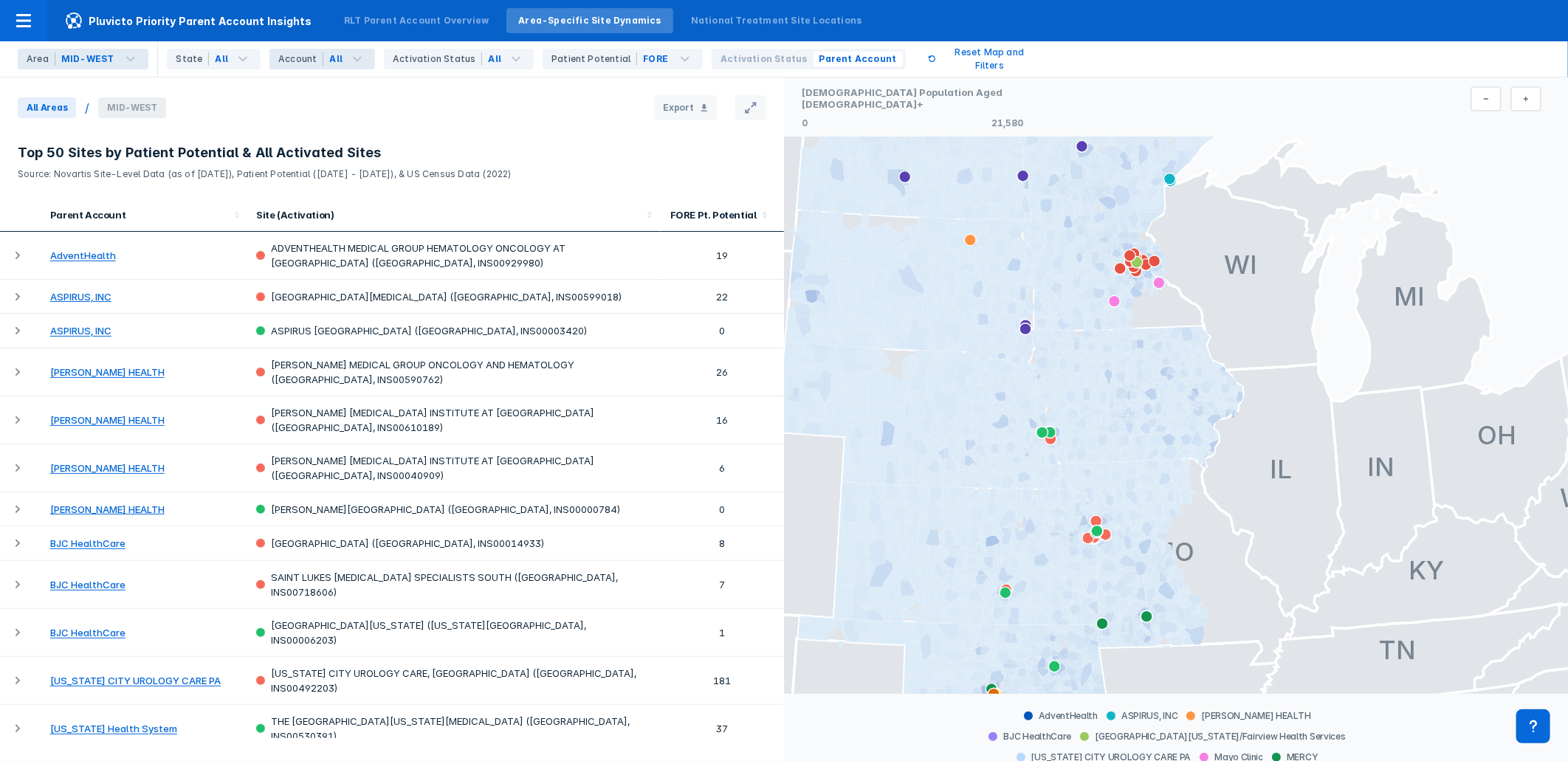
drag, startPoint x: 1107, startPoint y: 229, endPoint x: 1128, endPoint y: 481, distance: 252.9
click at [1128, 481] on g at bounding box center [1135, 554] width 149 height 191
click at [1410, 100] on button at bounding box center [1525, 99] width 31 height 25
